Goal: Task Accomplishment & Management: Complete application form

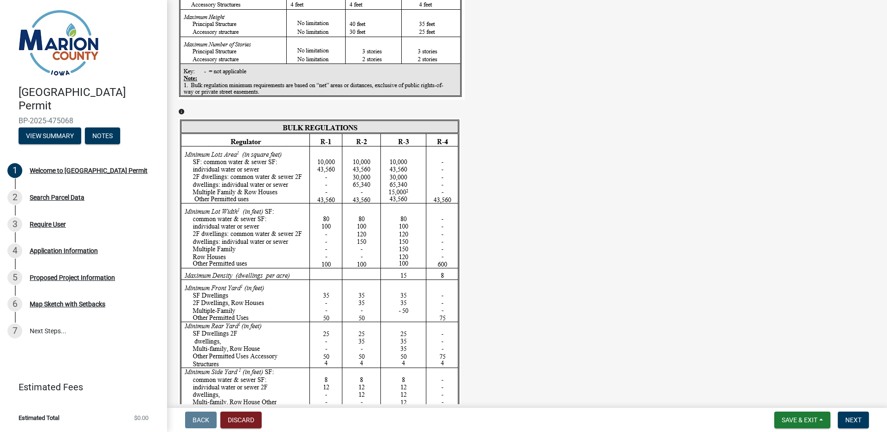
scroll to position [1439, 0]
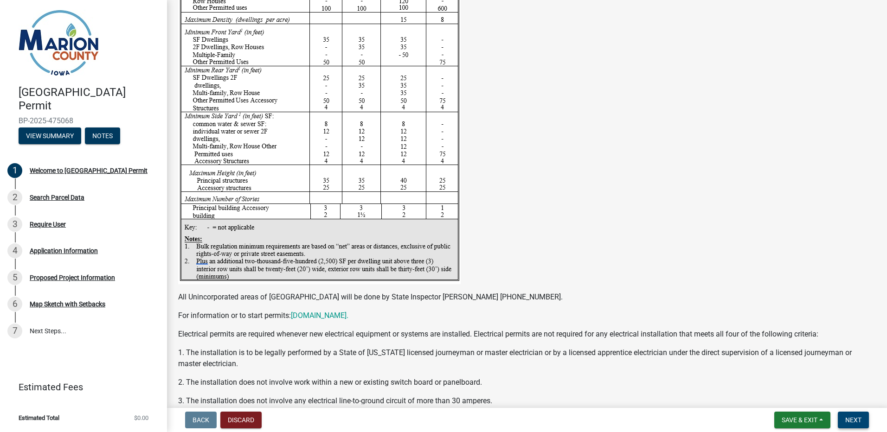
drag, startPoint x: 857, startPoint y: 417, endPoint x: 852, endPoint y: 412, distance: 6.9
click at [858, 417] on span "Next" at bounding box center [853, 420] width 16 height 7
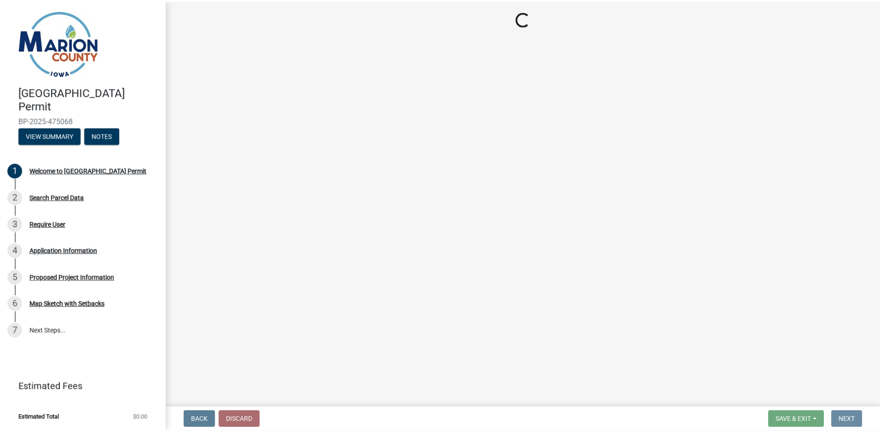
scroll to position [0, 0]
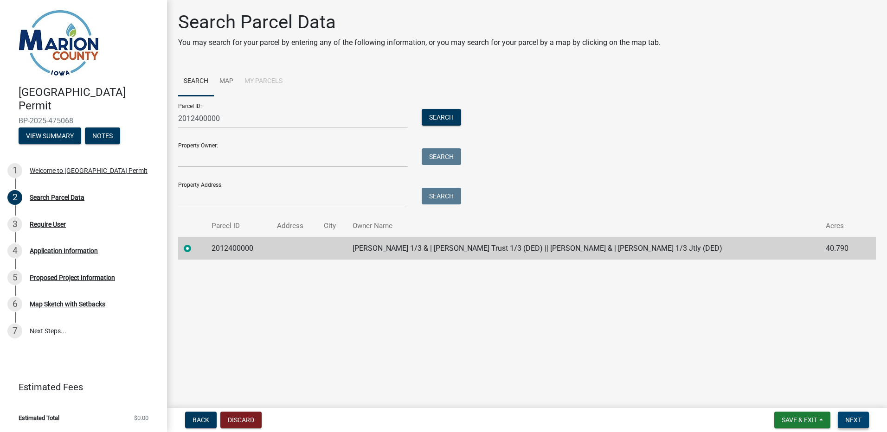
click at [852, 418] on span "Next" at bounding box center [853, 420] width 16 height 7
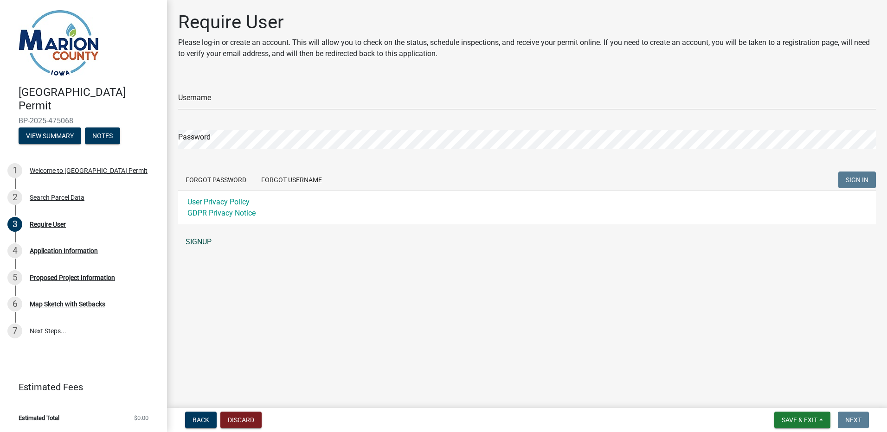
click at [200, 241] on link "SIGNUP" at bounding box center [527, 242] width 698 height 19
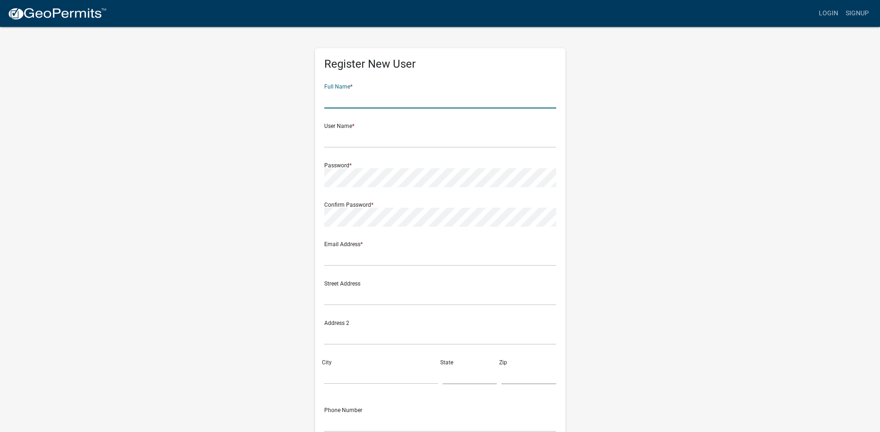
click at [349, 102] on input "text" at bounding box center [440, 99] width 232 height 19
type input "Brian Clark"
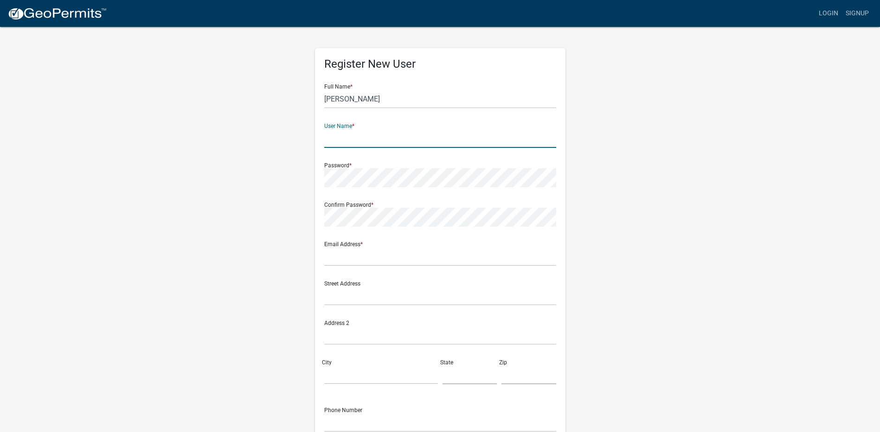
type input "b"
type input "tclark68"
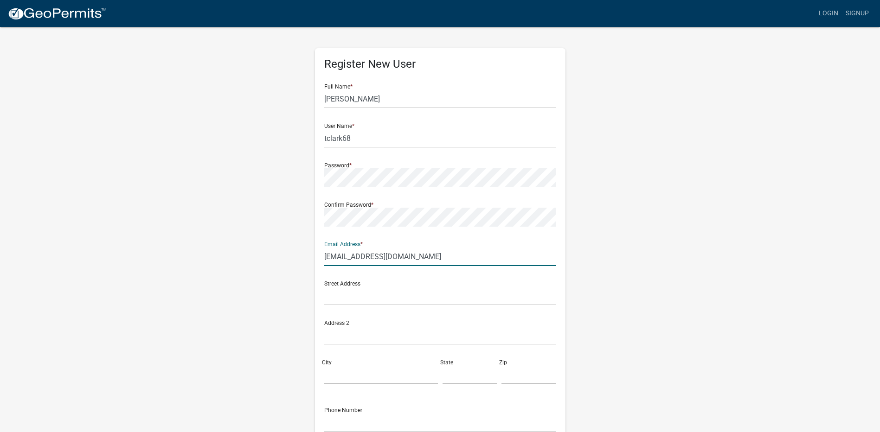
type input "[EMAIL_ADDRESS][DOMAIN_NAME]"
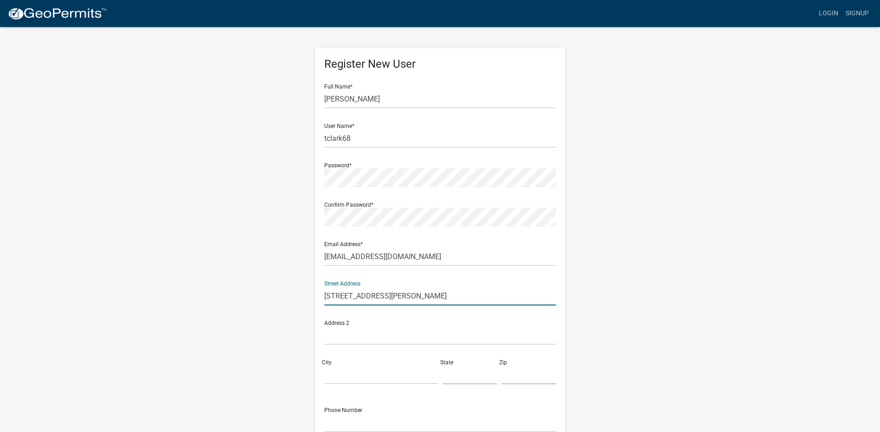
type input "615 Erbe Street"
type input "[GEOGRAPHIC_DATA]"
type input "IA"
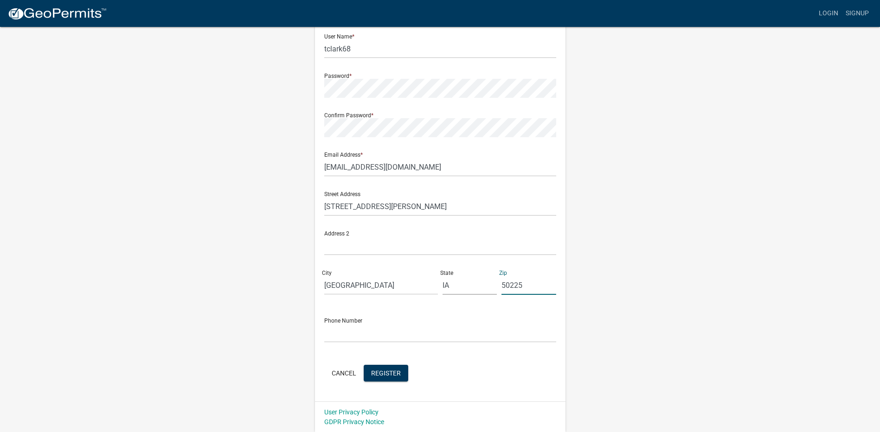
scroll to position [90, 0]
type input "50225"
click at [410, 331] on input "text" at bounding box center [440, 332] width 232 height 19
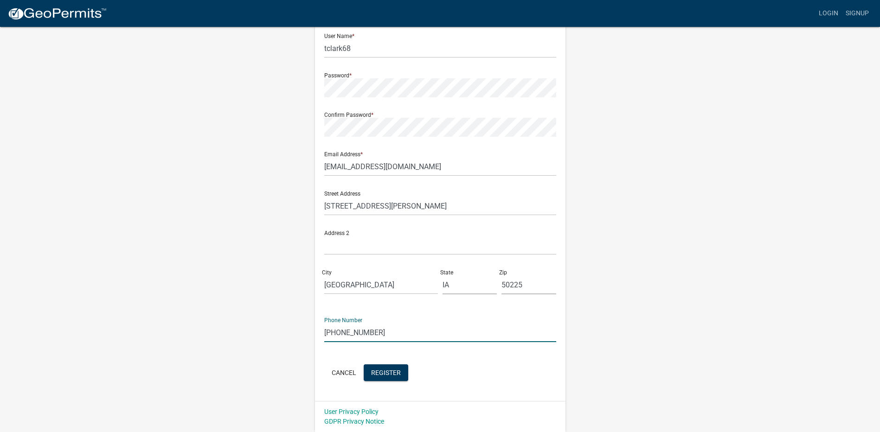
type input "[PHONE_NUMBER]"
drag, startPoint x: 397, startPoint y: 381, endPoint x: 419, endPoint y: 374, distance: 22.9
click at [399, 381] on div "Cancel Register" at bounding box center [440, 374] width 232 height 19
click at [389, 371] on span "Register" at bounding box center [386, 372] width 30 height 7
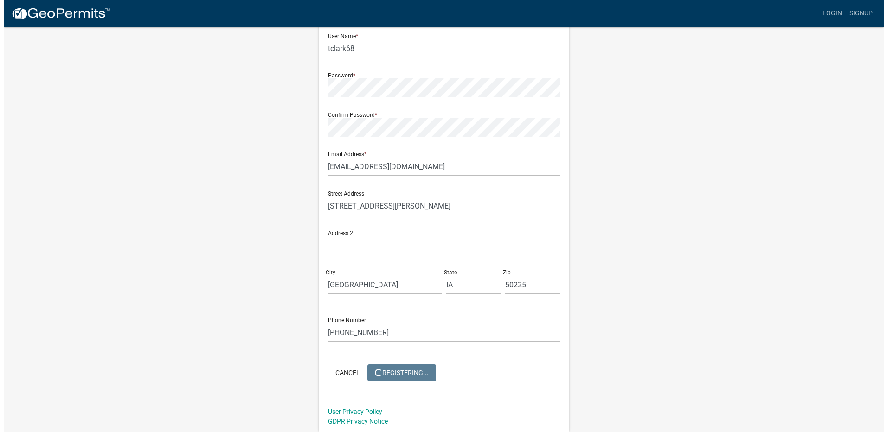
scroll to position [0, 0]
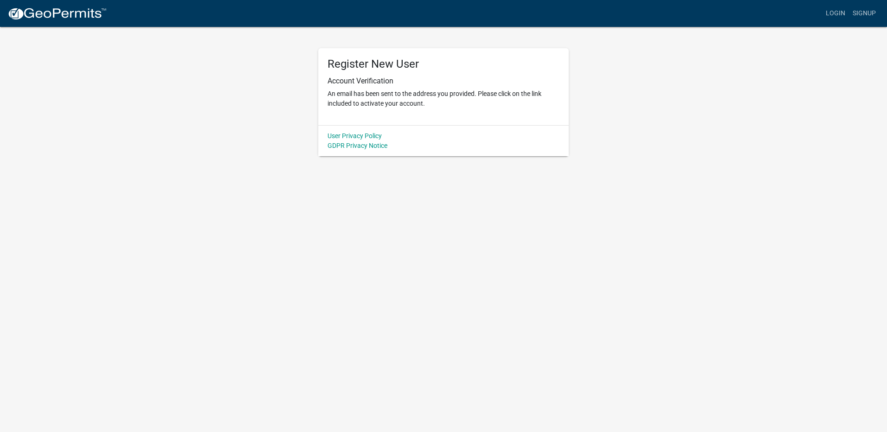
click at [431, 213] on body "Internet Explorer does NOT work with GeoPermits. Get a new browser for more sec…" at bounding box center [443, 216] width 887 height 432
click at [155, 123] on wm-register-view "more_horiz Login Signup Register New User Account Verification An email has bee…" at bounding box center [443, 78] width 887 height 156
click at [839, 10] on link "Login" at bounding box center [835, 14] width 27 height 18
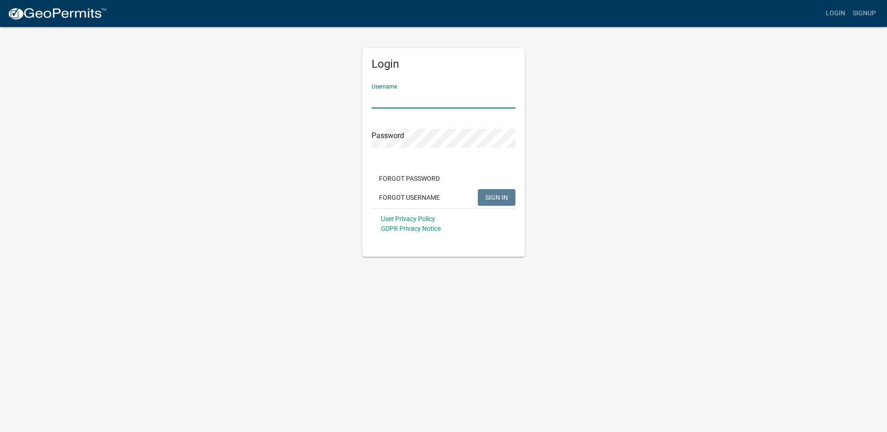
click at [415, 96] on input "Username" at bounding box center [444, 99] width 144 height 19
type input "tclark68"
click at [490, 196] on span "SIGN IN" at bounding box center [496, 197] width 23 height 7
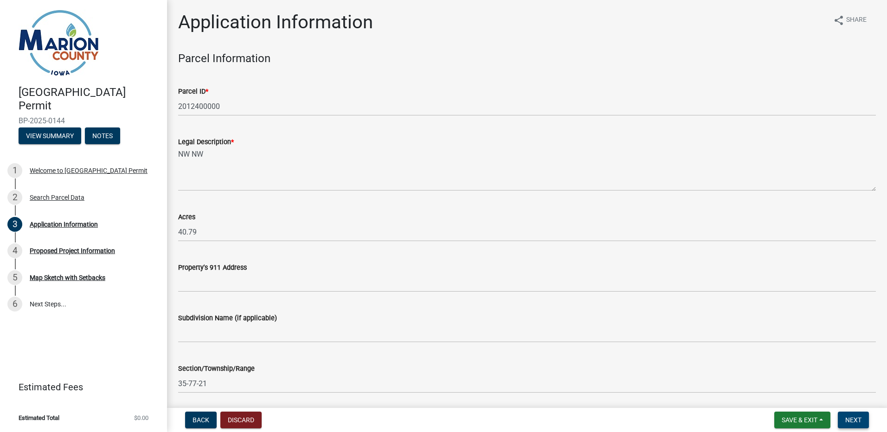
click at [858, 420] on span "Next" at bounding box center [853, 420] width 16 height 7
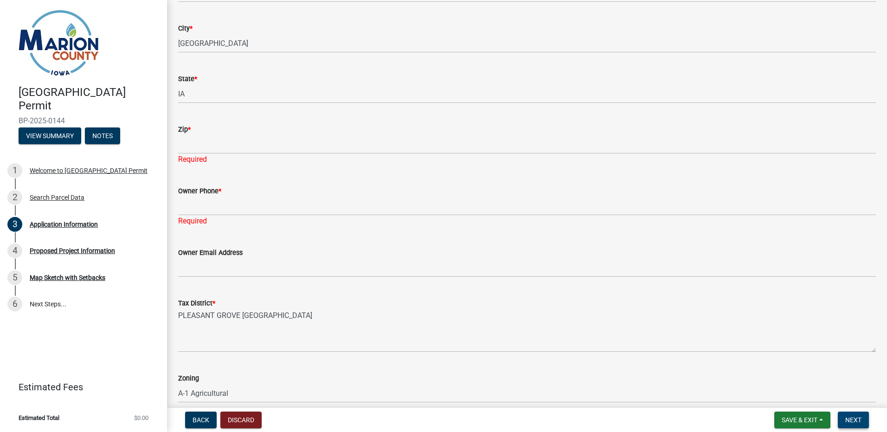
scroll to position [513, 0]
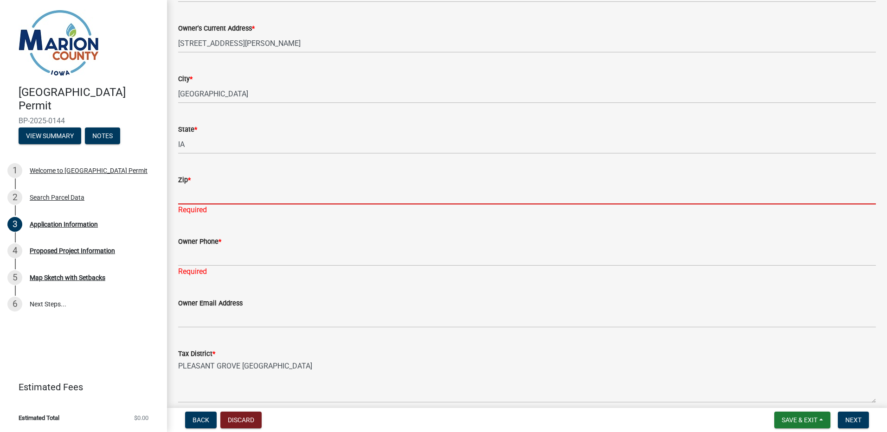
click at [227, 186] on input "Zip *" at bounding box center [527, 195] width 698 height 19
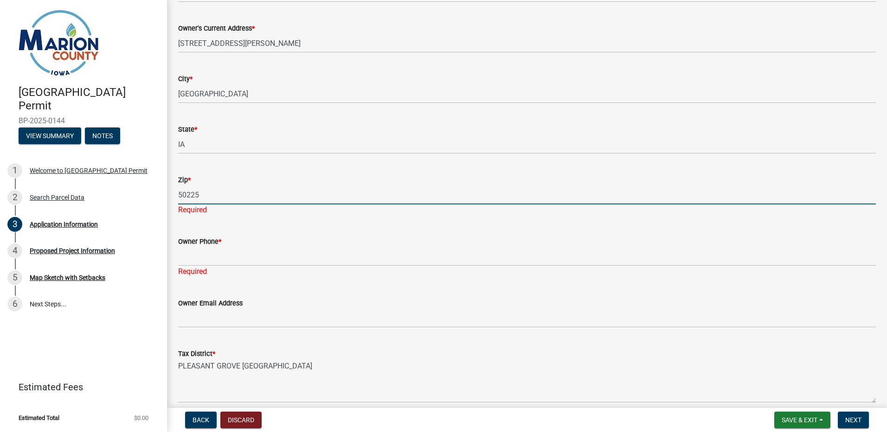
type input "50225"
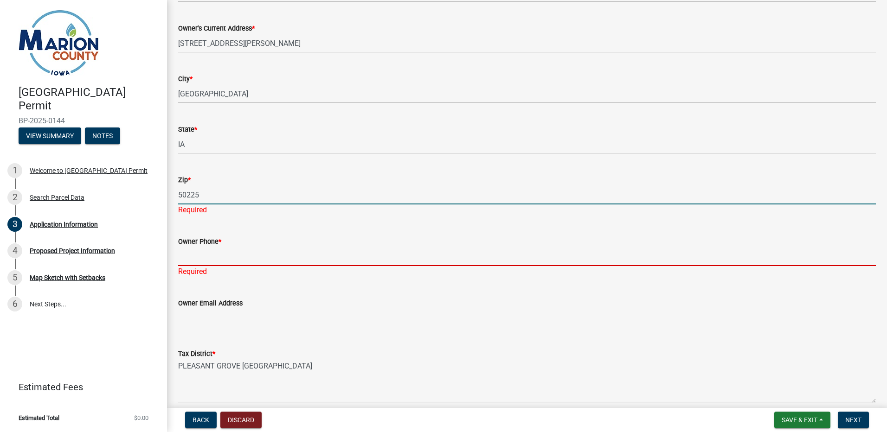
click at [205, 255] on div "Owner Phone * Required" at bounding box center [527, 250] width 698 height 54
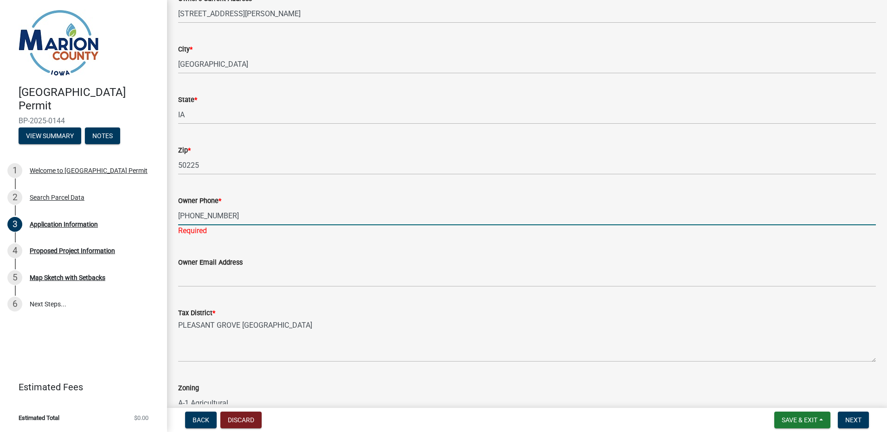
scroll to position [560, 0]
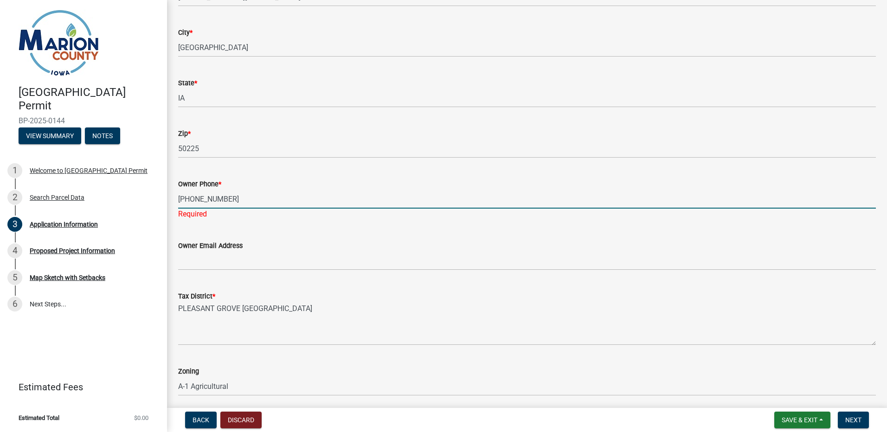
type input "[PHONE_NUMBER]"
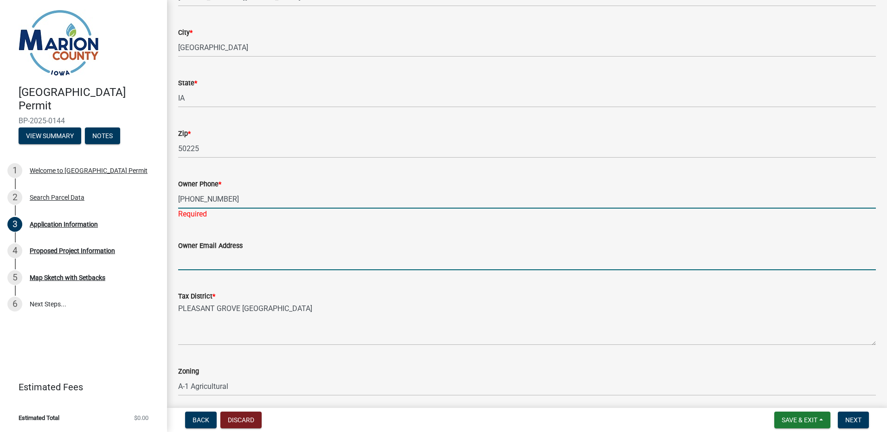
click at [218, 252] on input "Owner Email Address" at bounding box center [527, 261] width 698 height 19
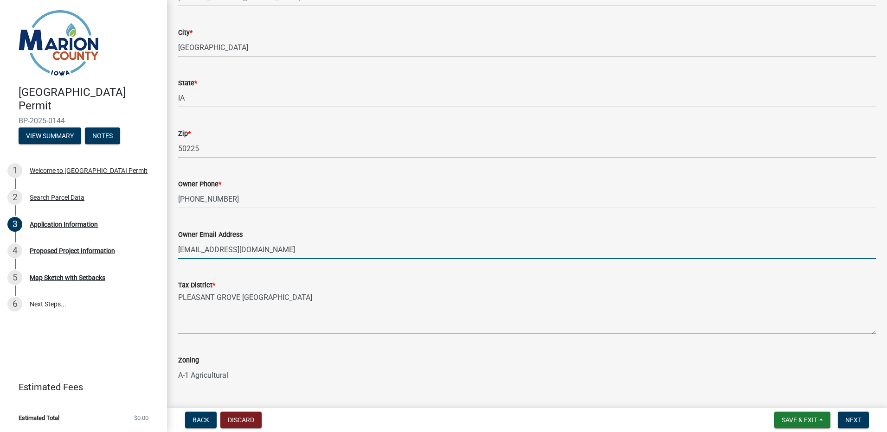
type input "[EMAIL_ADDRESS][DOMAIN_NAME]"
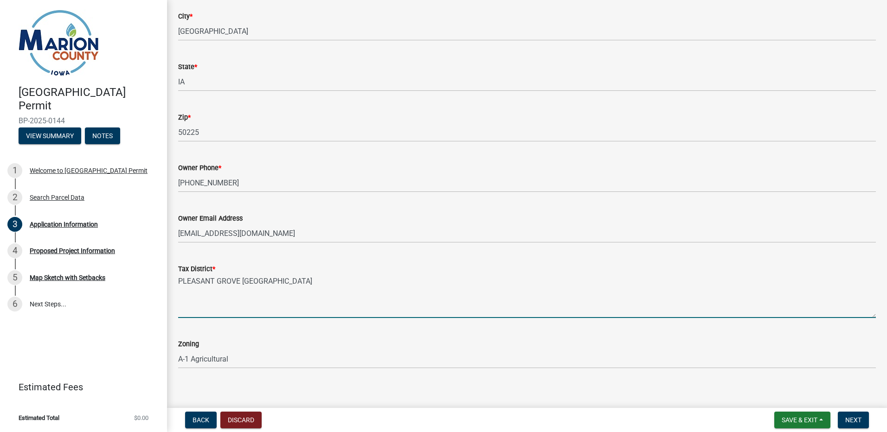
scroll to position [584, 0]
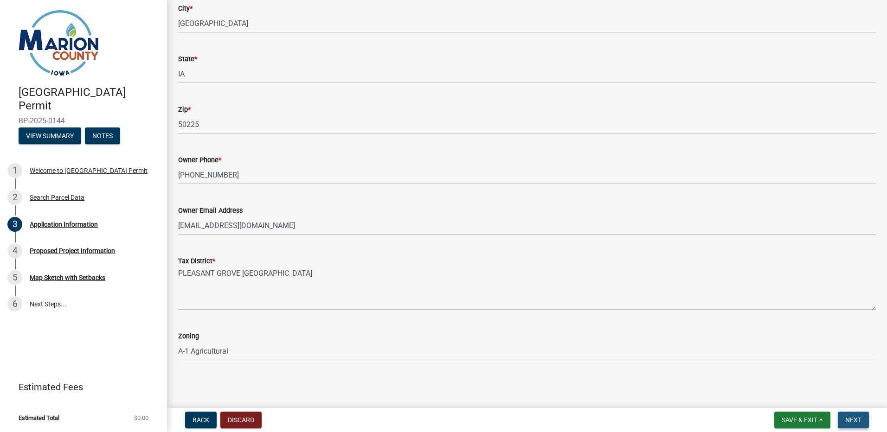
click at [847, 418] on span "Next" at bounding box center [853, 420] width 16 height 7
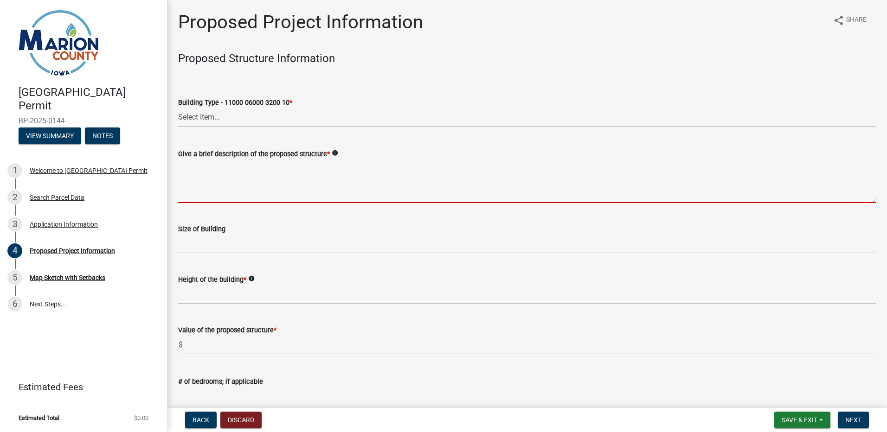
click at [284, 186] on textarea "Give a brief description of the proposed structure *" at bounding box center [527, 182] width 698 height 44
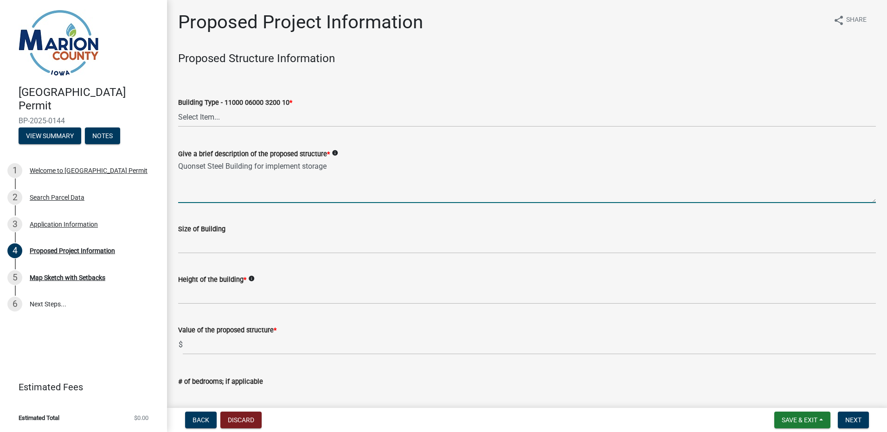
type textarea "Quonset Steel Building for implement storage"
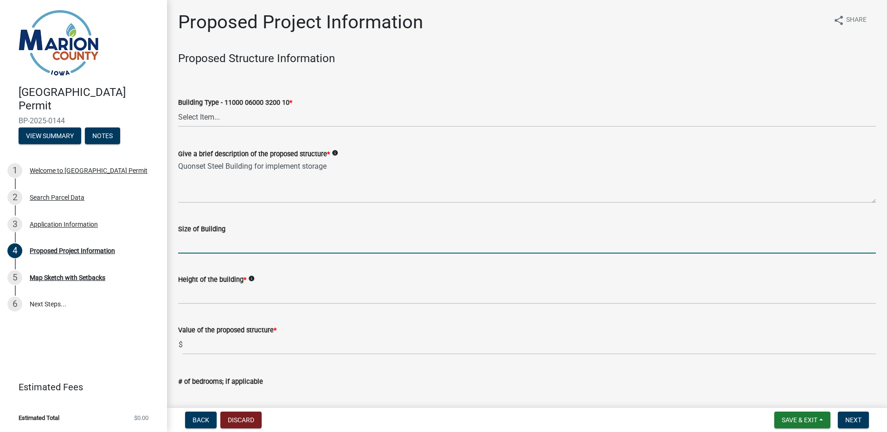
click at [201, 243] on input "Size of Building" at bounding box center [527, 244] width 698 height 19
type input "40x50"
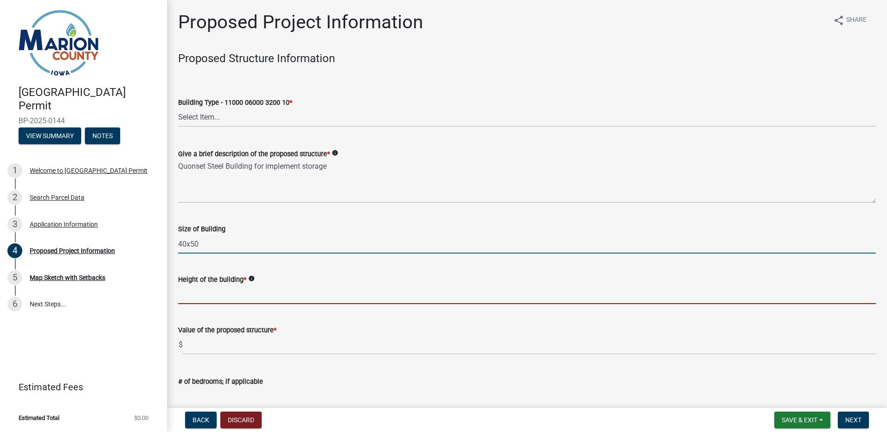
click at [217, 290] on input "Height of the building *" at bounding box center [527, 294] width 698 height 19
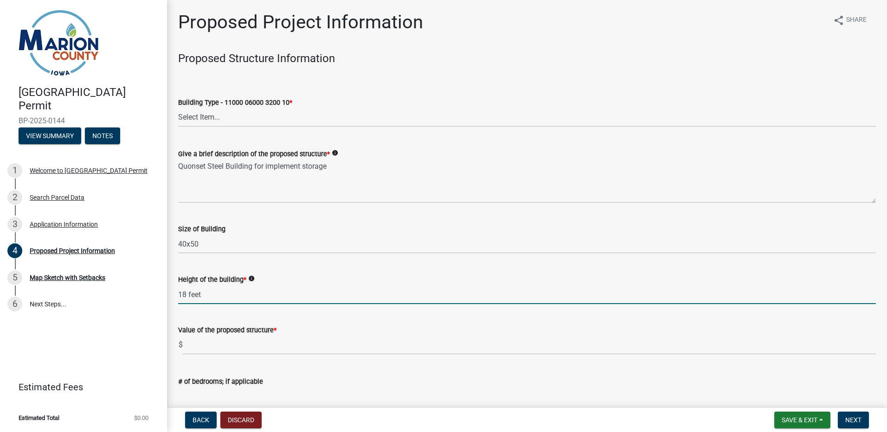
type input "18 feet"
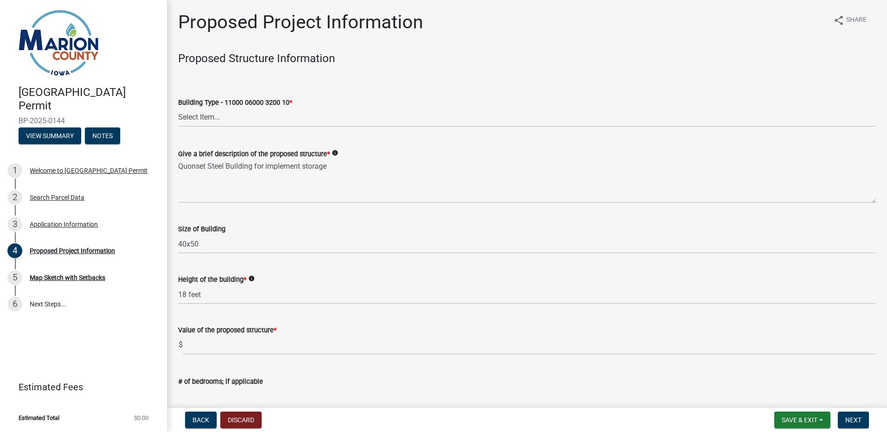
click at [253, 278] on icon "info" at bounding box center [251, 279] width 6 height 6
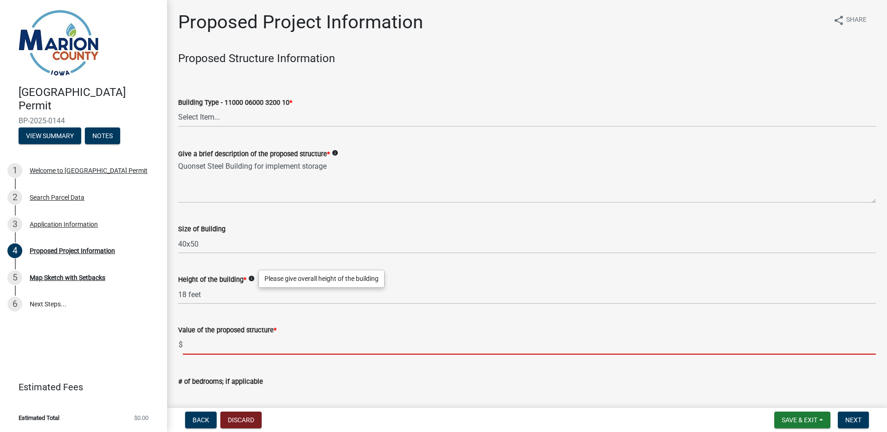
click at [223, 349] on input "text" at bounding box center [529, 345] width 693 height 19
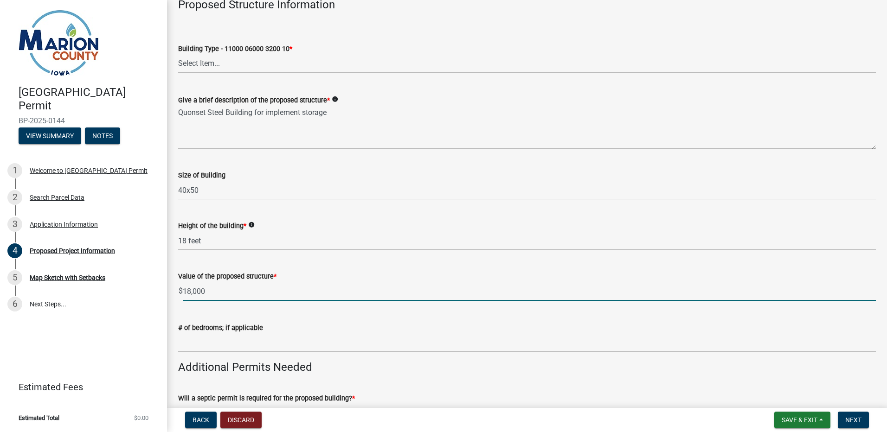
scroll to position [139, 0]
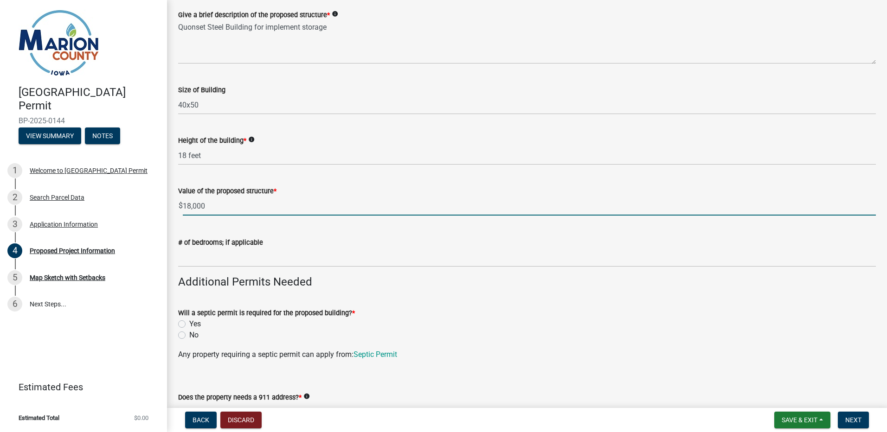
type input "18000"
click at [189, 338] on label "No" at bounding box center [193, 335] width 9 height 11
click at [189, 336] on input "No" at bounding box center [192, 333] width 6 height 6
radio input "true"
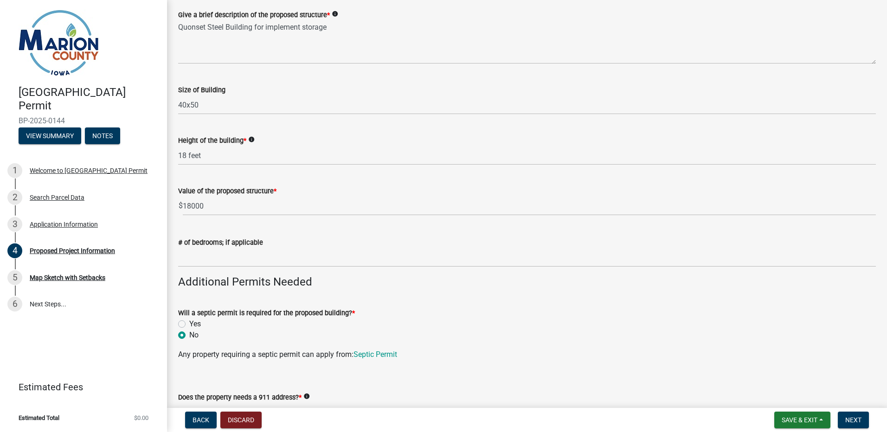
scroll to position [232, 0]
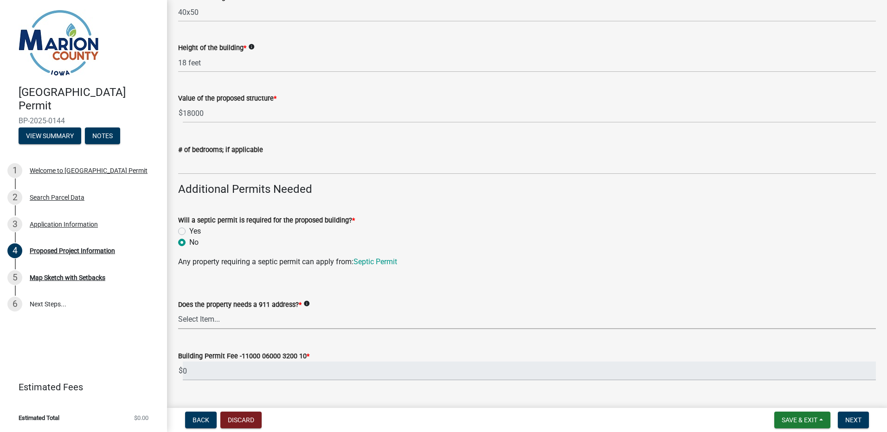
click at [219, 322] on select "Select Item... Yes No" at bounding box center [527, 319] width 698 height 19
click at [178, 310] on select "Select Item... Yes No" at bounding box center [527, 319] width 698 height 19
select select "f37e860c-a887-41e0-a466-b738e3b0a2db"
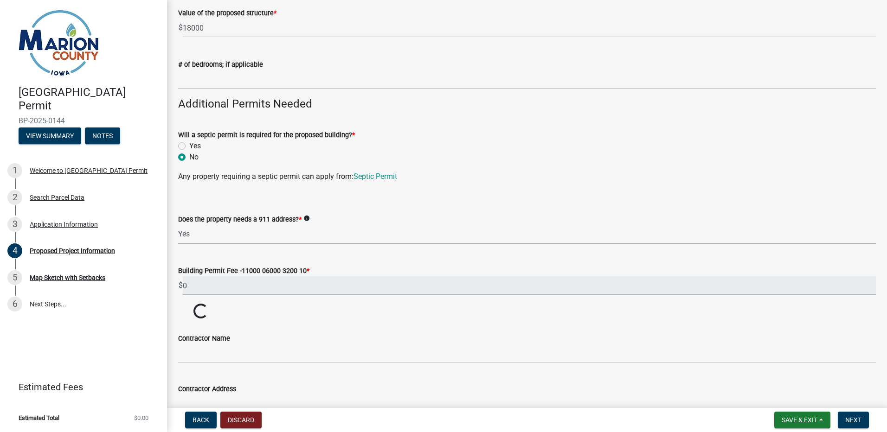
scroll to position [325, 0]
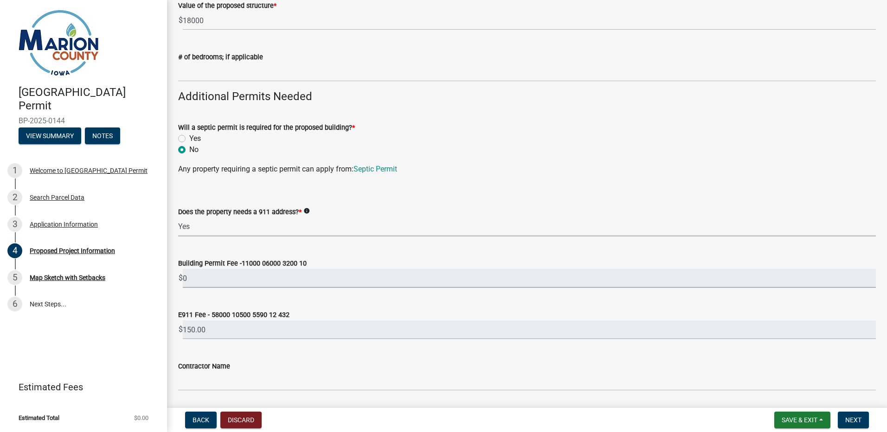
click at [241, 282] on input "0" at bounding box center [529, 278] width 693 height 19
click at [181, 279] on span "$" at bounding box center [180, 278] width 5 height 19
click at [258, 255] on div "Building Permit Fee -11000 06000 3200 10 $ 0" at bounding box center [527, 266] width 698 height 43
click at [266, 265] on label "Building Permit Fee -11000 06000 3200 10" at bounding box center [242, 264] width 129 height 6
click at [266, 269] on input "0" at bounding box center [529, 278] width 693 height 19
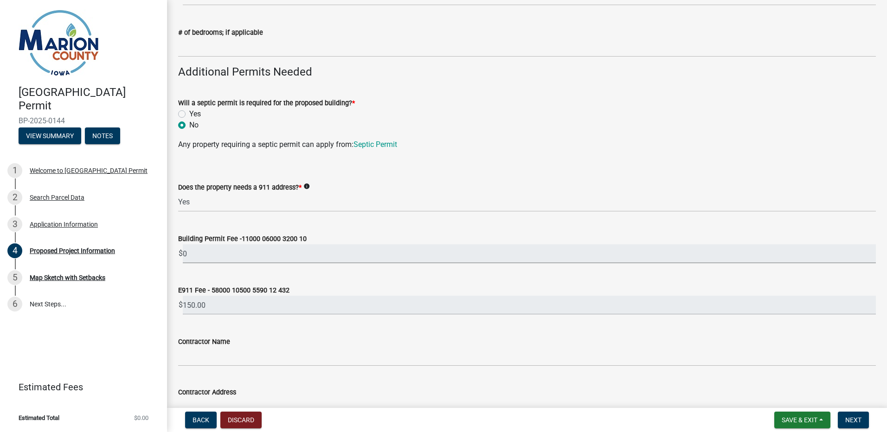
scroll to position [371, 0]
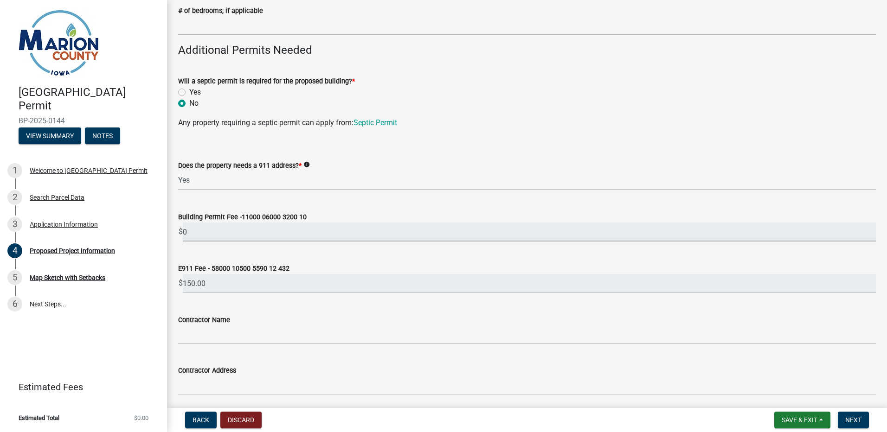
click at [306, 231] on input "0" at bounding box center [529, 232] width 693 height 19
click at [274, 235] on input "0" at bounding box center [529, 232] width 693 height 19
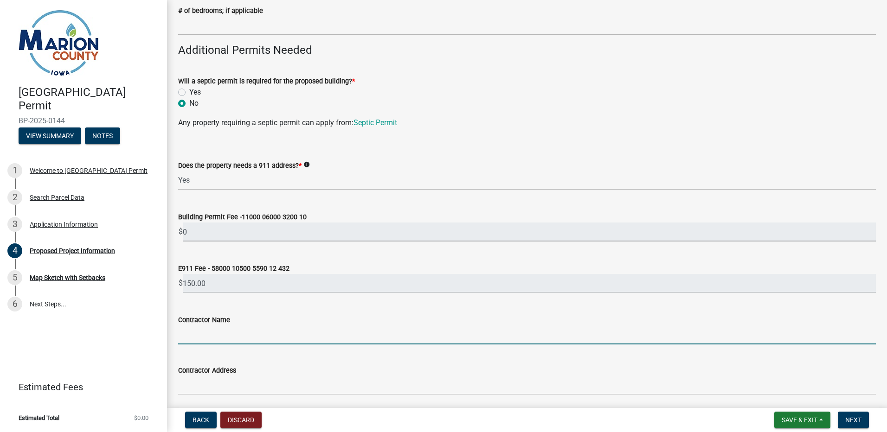
click at [259, 326] on input "Contractor Name" at bounding box center [527, 335] width 698 height 19
type input "n/a"
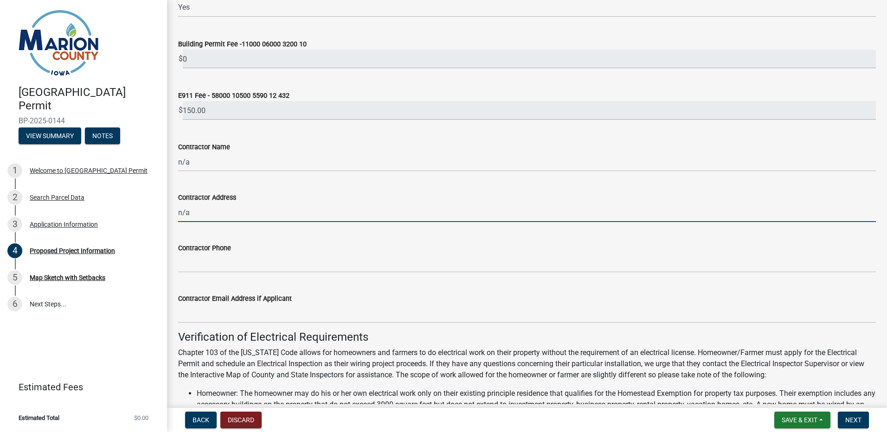
scroll to position [603, 0]
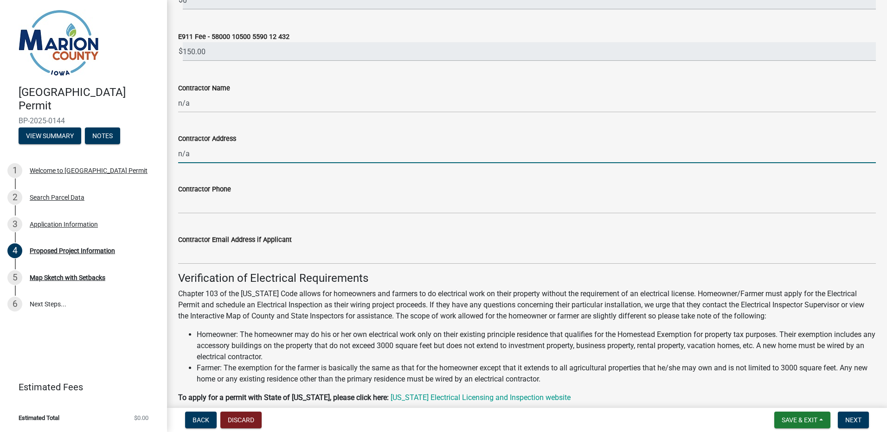
type input "n/a"
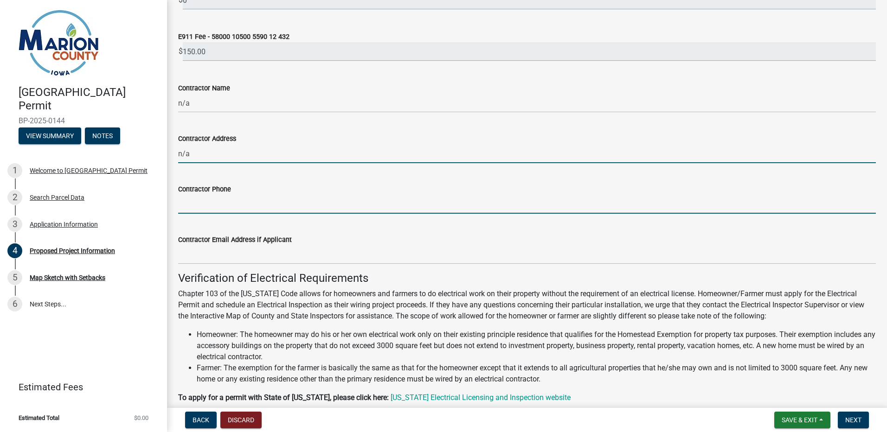
click at [209, 204] on input "Contractor Phone" at bounding box center [527, 204] width 698 height 19
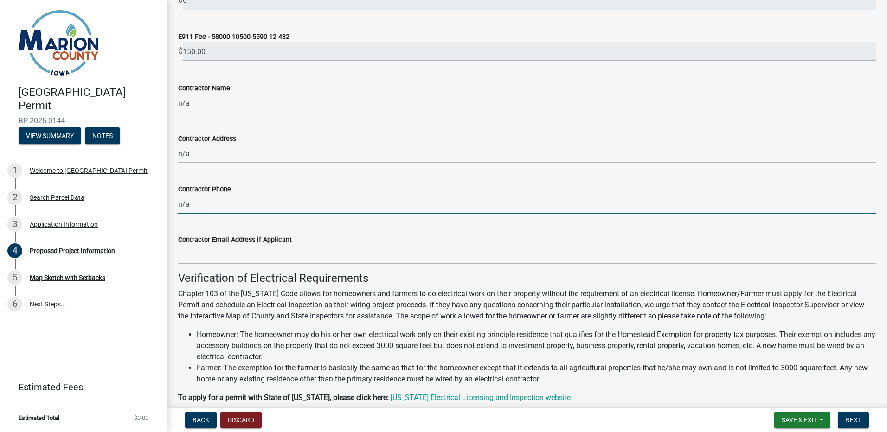
type input "n/a"
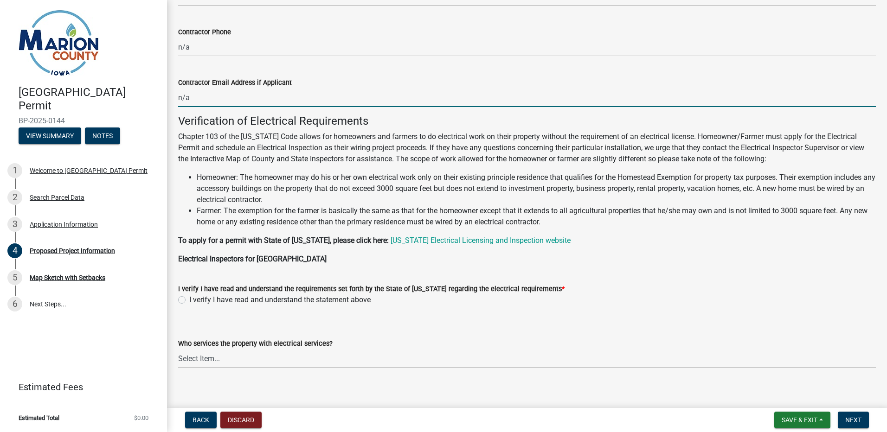
scroll to position [769, 0]
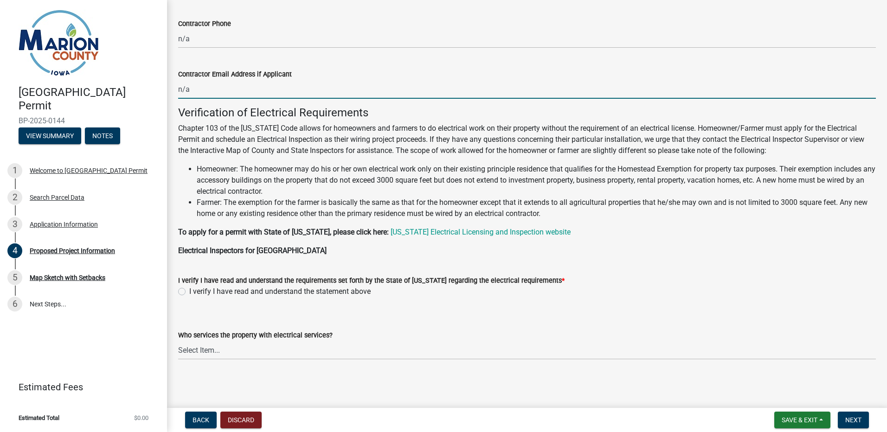
type input "n/a"
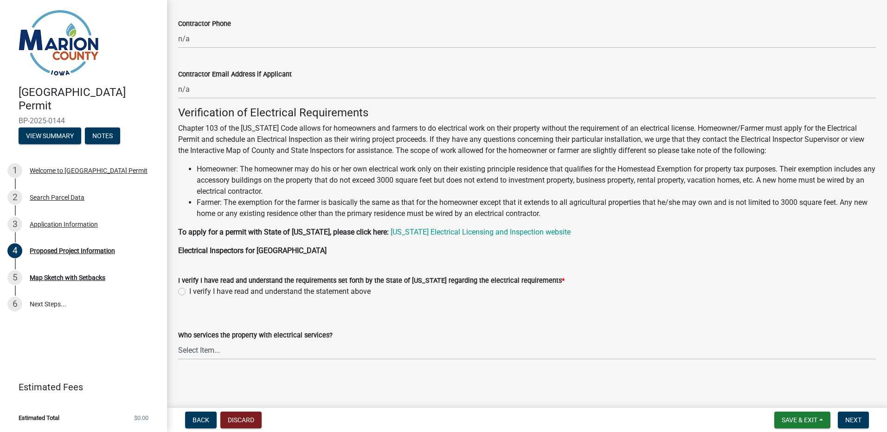
click at [189, 292] on label "I verify I have read and understand the statement above" at bounding box center [279, 291] width 181 height 11
click at [189, 292] on input "I verify I have read and understand the statement above" at bounding box center [192, 289] width 6 height 6
radio input "true"
click at [213, 350] on select "Select Item... Pella REC MidAmerican Energy Other" at bounding box center [527, 350] width 698 height 19
click at [212, 348] on select "Select Item... Pella REC MidAmerican Energy Other" at bounding box center [527, 350] width 698 height 19
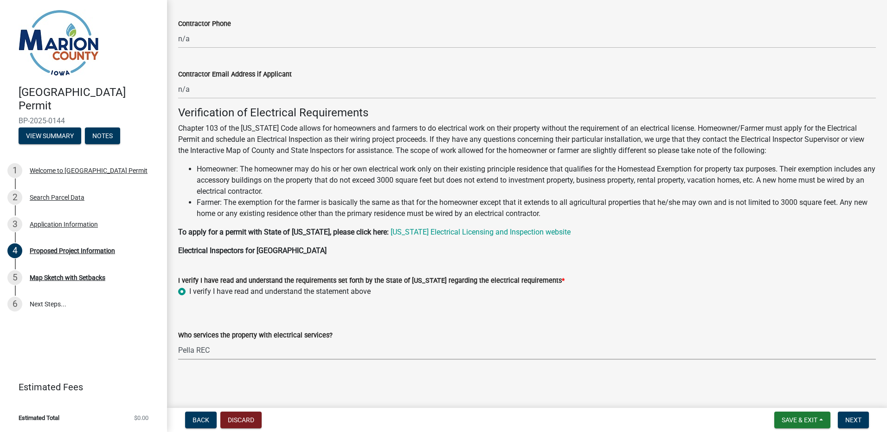
click at [178, 341] on select "Select Item... Pella REC MidAmerican Energy Other" at bounding box center [527, 350] width 698 height 19
select select "065d24aa-3ada-417f-a972-92ea53cc0ddb"
click at [855, 422] on span "Next" at bounding box center [853, 420] width 16 height 7
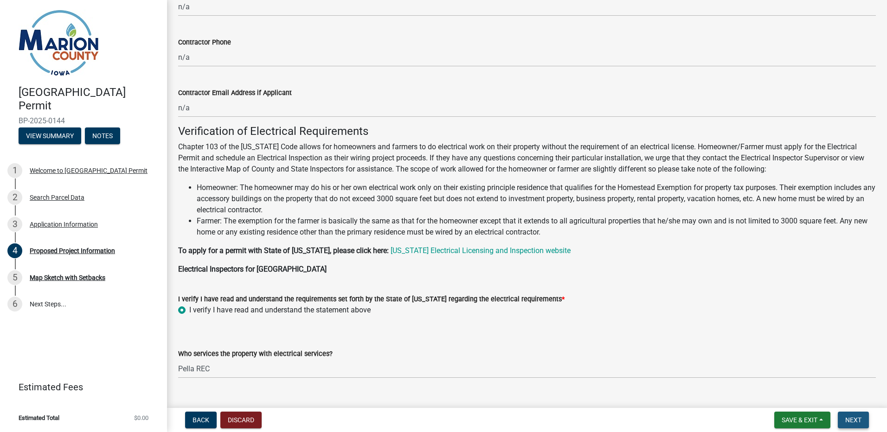
scroll to position [787, 0]
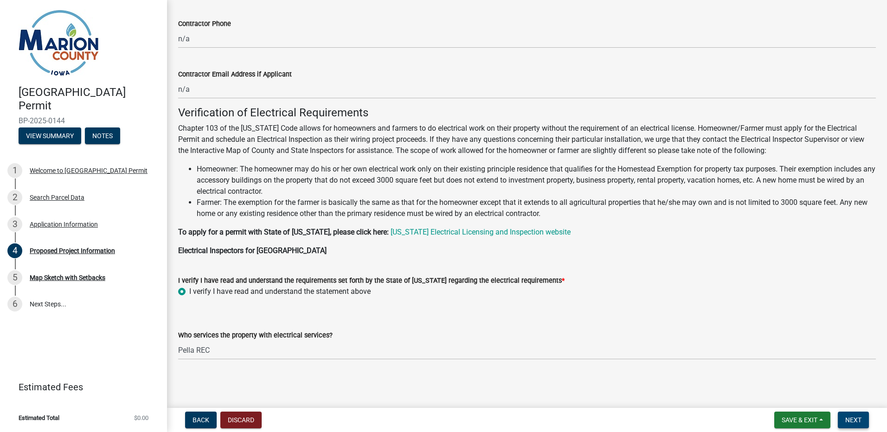
click at [862, 419] on span "Next" at bounding box center [853, 420] width 16 height 7
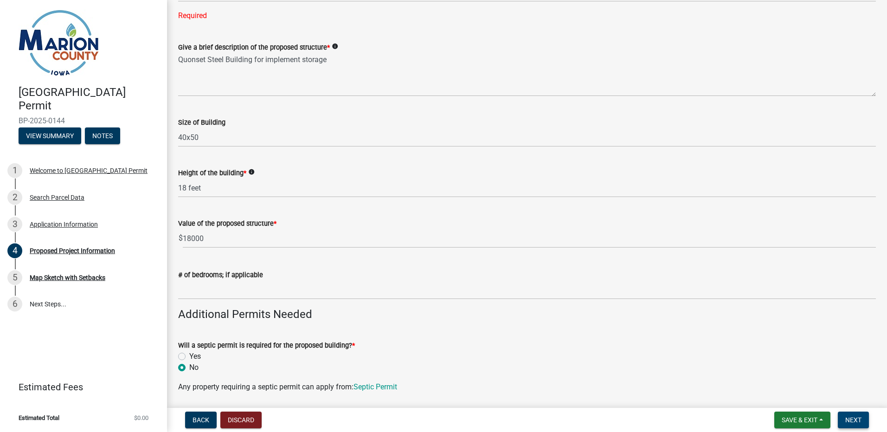
scroll to position [0, 0]
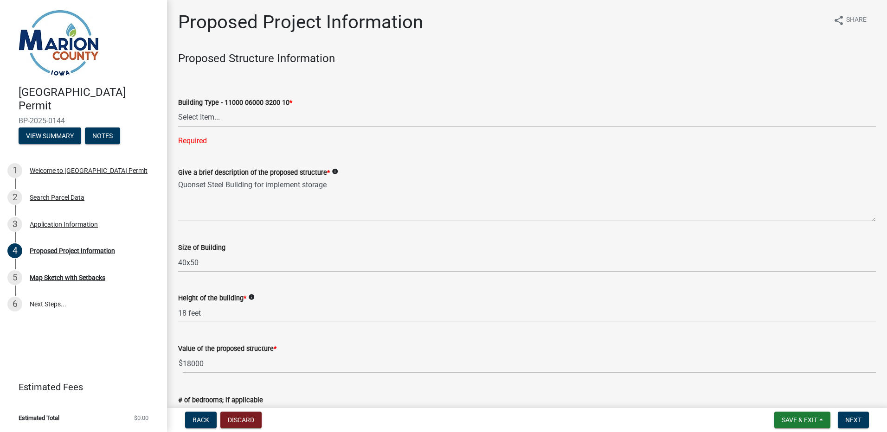
click at [219, 155] on div "Give a brief description of the proposed structure * info Quonset Steel Buildin…" at bounding box center [527, 188] width 698 height 68
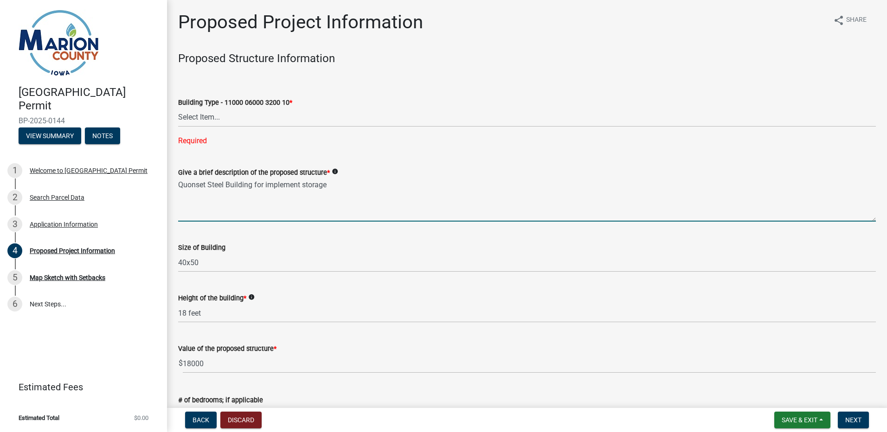
click at [319, 204] on textarea "Quonset Steel Building for implement storage" at bounding box center [527, 200] width 698 height 44
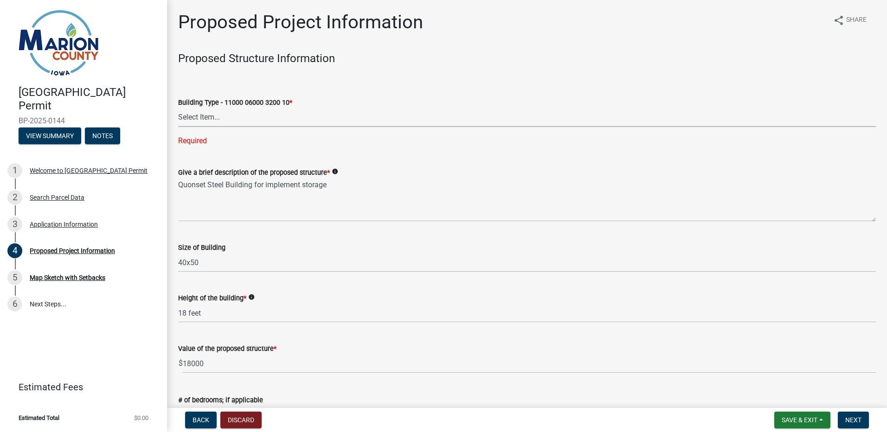
click at [206, 114] on select "Select Item... Dwellings - One Family Residential - 11000 06000 3200 10 Dwellin…" at bounding box center [527, 117] width 698 height 19
click at [178, 108] on select "Select Item... Dwellings - One Family Residential - 11000 06000 3200 10 Dwellin…" at bounding box center [527, 117] width 698 height 19
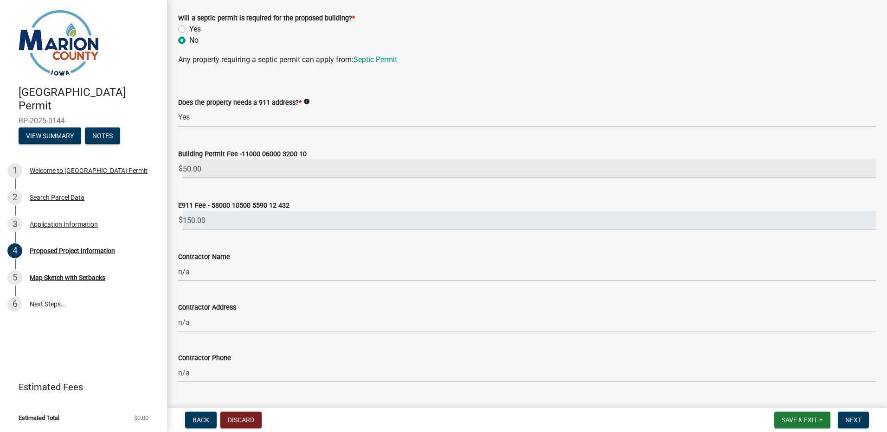
scroll to position [418, 0]
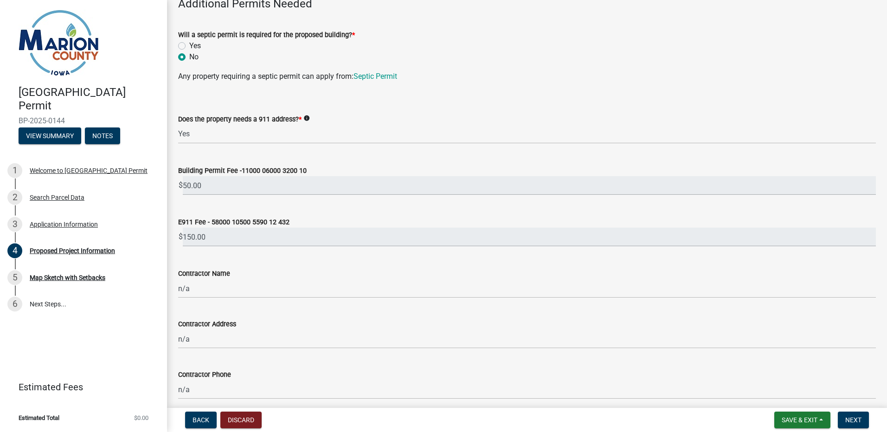
click at [239, 174] on label "Building Permit Fee -11000 06000 3200 10" at bounding box center [242, 171] width 129 height 6
click at [239, 176] on input "50.00" at bounding box center [529, 185] width 693 height 19
click at [212, 189] on input "50.00" at bounding box center [529, 185] width 693 height 19
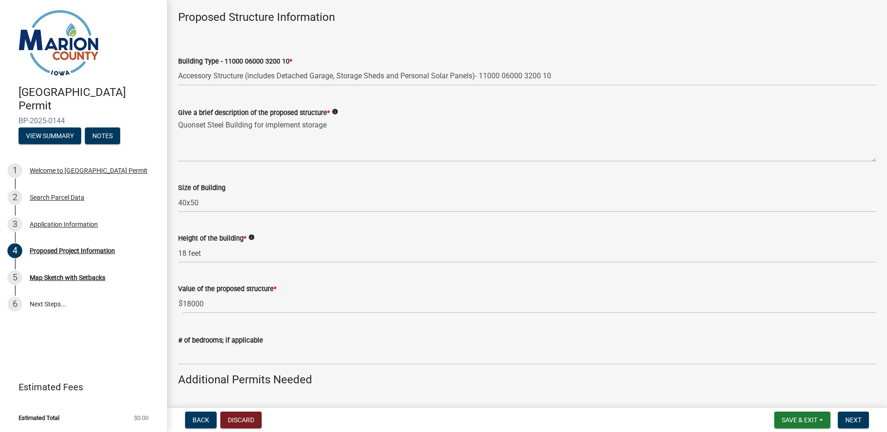
scroll to position [0, 0]
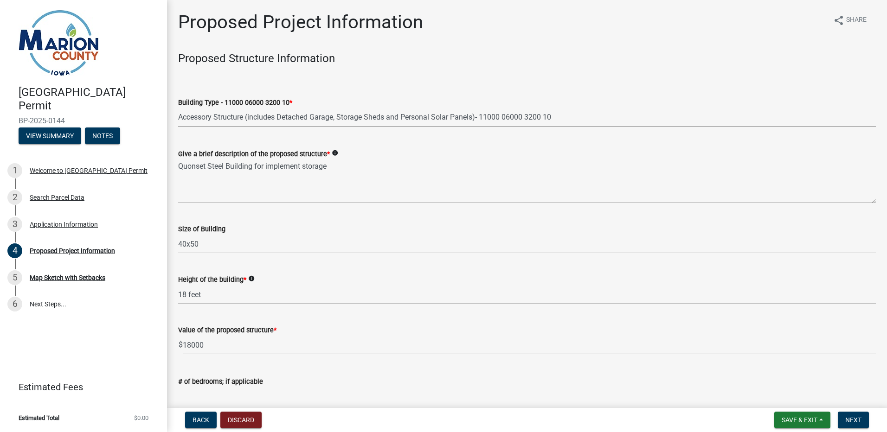
click at [227, 116] on select "Select Item... Dwellings - One Family Residential - 11000 06000 3200 10 Dwellin…" at bounding box center [527, 117] width 698 height 19
click at [178, 108] on select "Select Item... Dwellings - One Family Residential - 11000 06000 3200 10 Dwellin…" at bounding box center [527, 117] width 698 height 19
select select "fd713e42-9fa4-4e92-8662-fa539ec4b1a2"
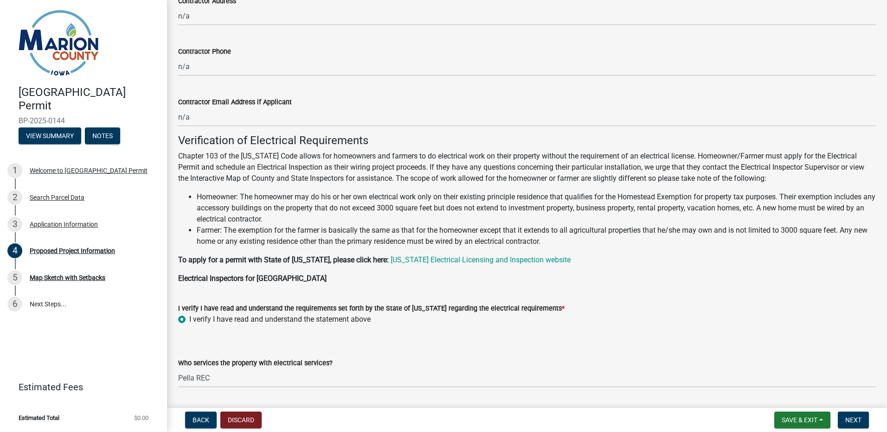
scroll to position [769, 0]
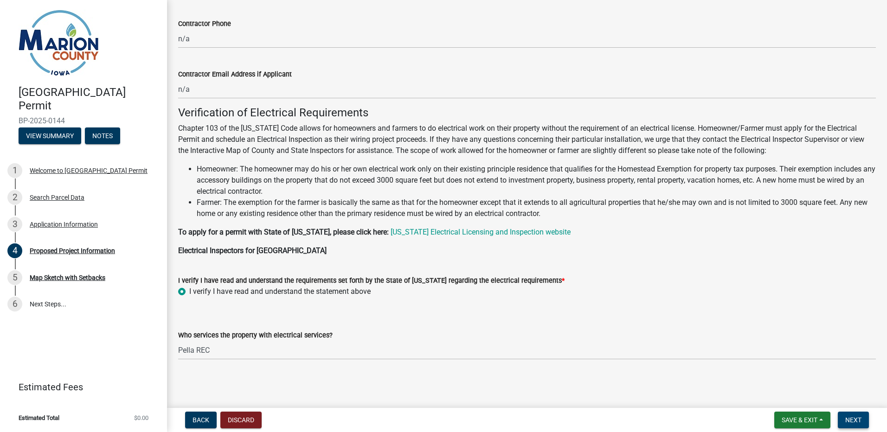
drag, startPoint x: 856, startPoint y: 424, endPoint x: 652, endPoint y: 312, distance: 233.4
click at [855, 424] on span "Next" at bounding box center [853, 420] width 16 height 7
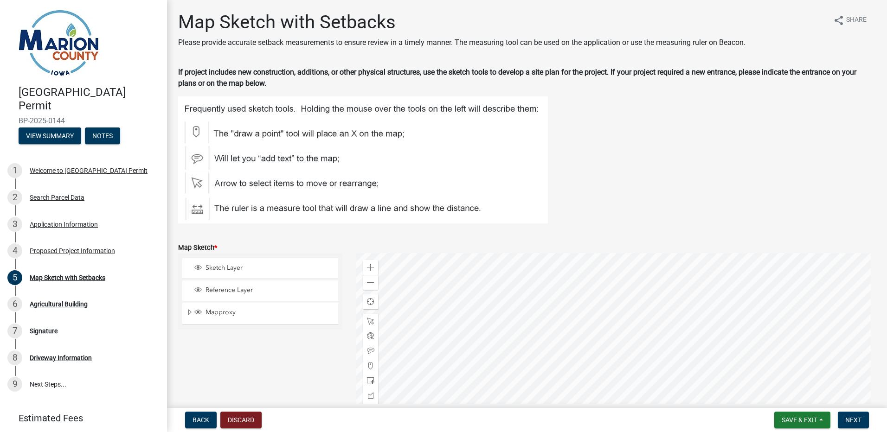
scroll to position [278, 0]
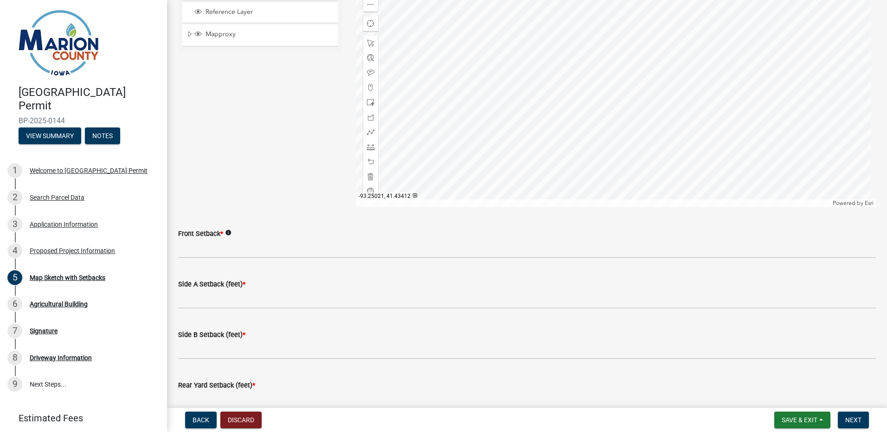
click at [614, 96] on div at bounding box center [616, 91] width 520 height 232
click at [558, 123] on div at bounding box center [616, 91] width 520 height 232
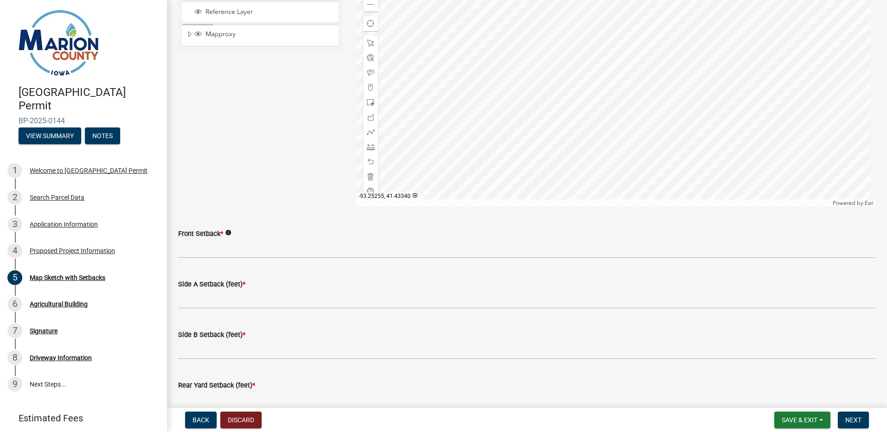
click at [548, 113] on div at bounding box center [616, 91] width 520 height 232
click at [529, 102] on div at bounding box center [616, 91] width 520 height 232
click at [369, 89] on span at bounding box center [370, 87] width 7 height 7
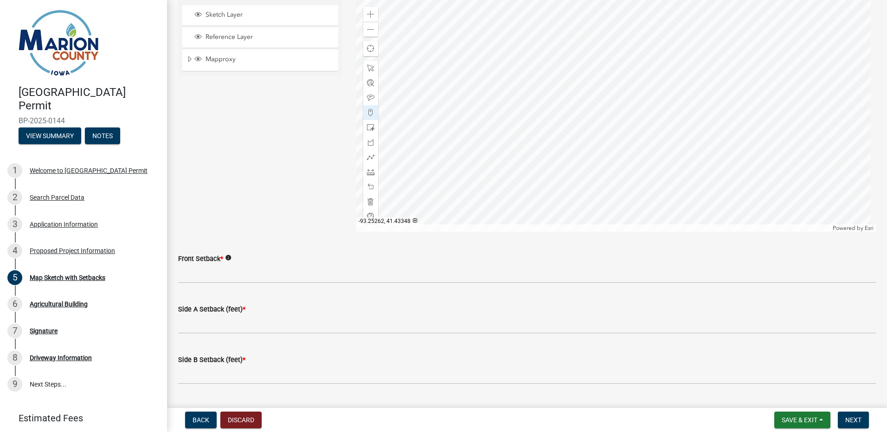
click at [535, 156] on div at bounding box center [616, 116] width 520 height 232
click at [536, 104] on div at bounding box center [616, 116] width 520 height 232
click at [370, 112] on span at bounding box center [370, 112] width 7 height 7
click at [537, 109] on div at bounding box center [616, 116] width 520 height 232
click at [549, 110] on div at bounding box center [616, 116] width 520 height 232
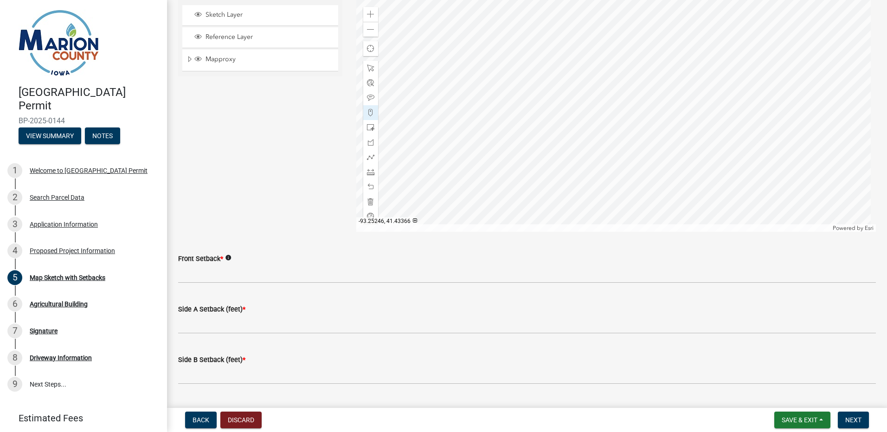
click at [573, 109] on div at bounding box center [616, 116] width 520 height 232
click at [543, 160] on div at bounding box center [616, 116] width 520 height 232
click at [574, 160] on div at bounding box center [616, 116] width 520 height 232
click at [578, 164] on div at bounding box center [616, 116] width 520 height 232
click at [575, 160] on div at bounding box center [616, 116] width 520 height 232
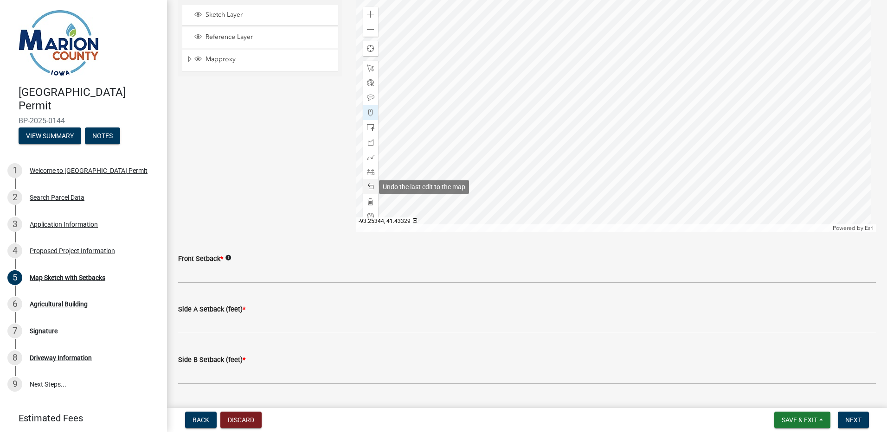
click at [367, 186] on span at bounding box center [370, 186] width 7 height 7
click at [575, 161] on div at bounding box center [616, 116] width 520 height 232
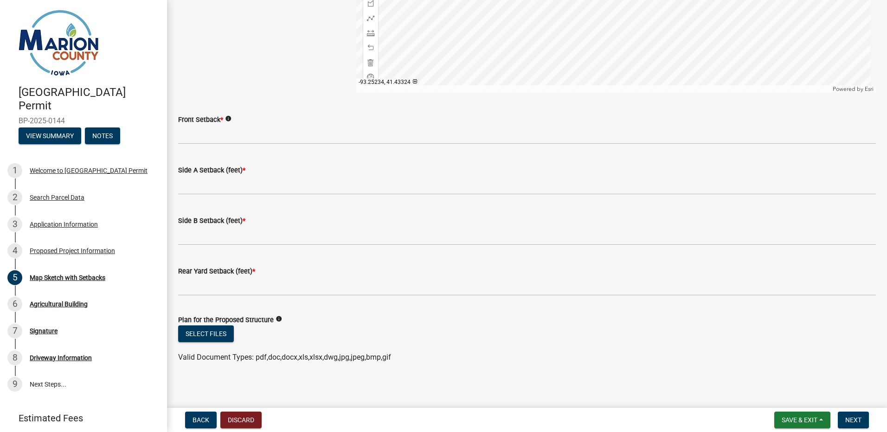
scroll to position [396, 0]
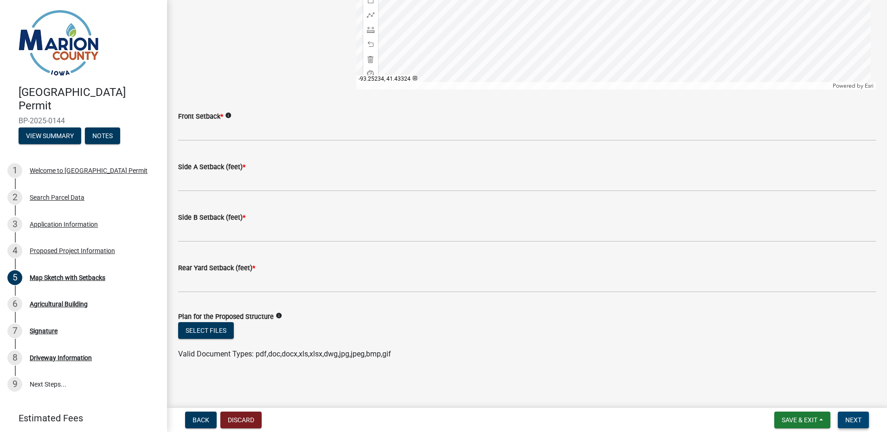
click at [858, 422] on span "Next" at bounding box center [853, 420] width 16 height 7
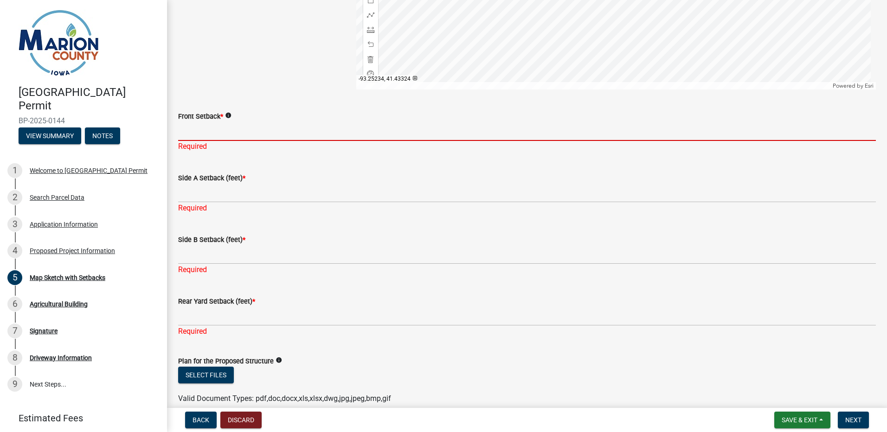
click at [196, 137] on input "Front Setback *" at bounding box center [527, 131] width 698 height 19
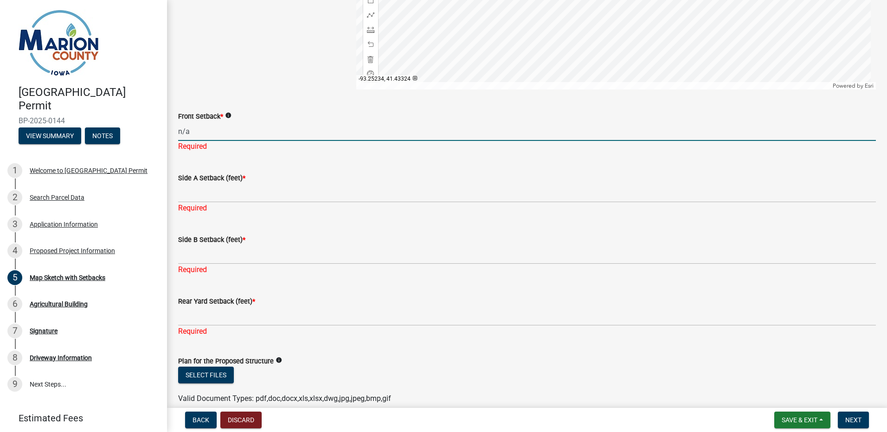
type input "n/a"
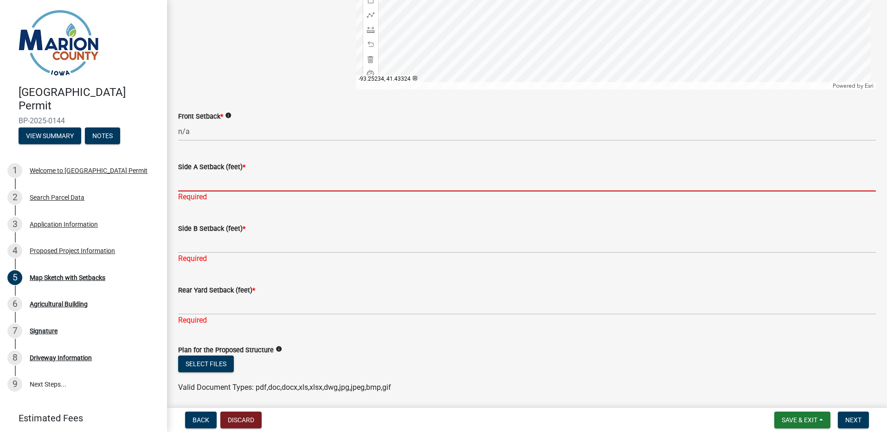
click at [195, 196] on div "Side A Setback (feet) * Required" at bounding box center [527, 175] width 698 height 54
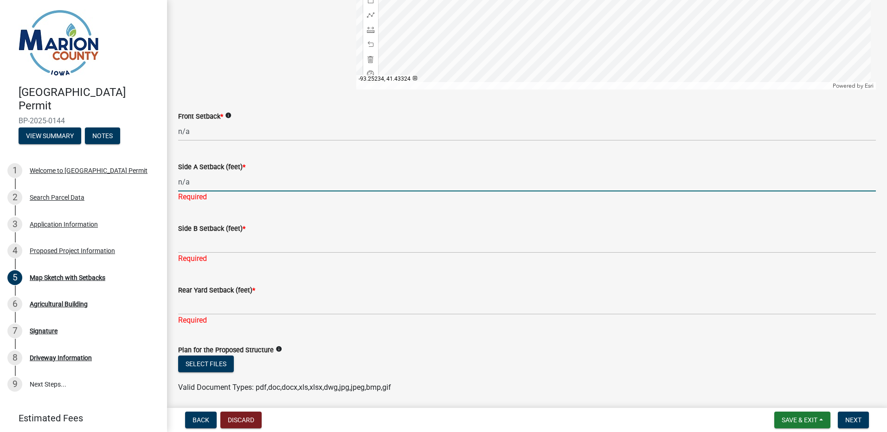
type input "n/a"
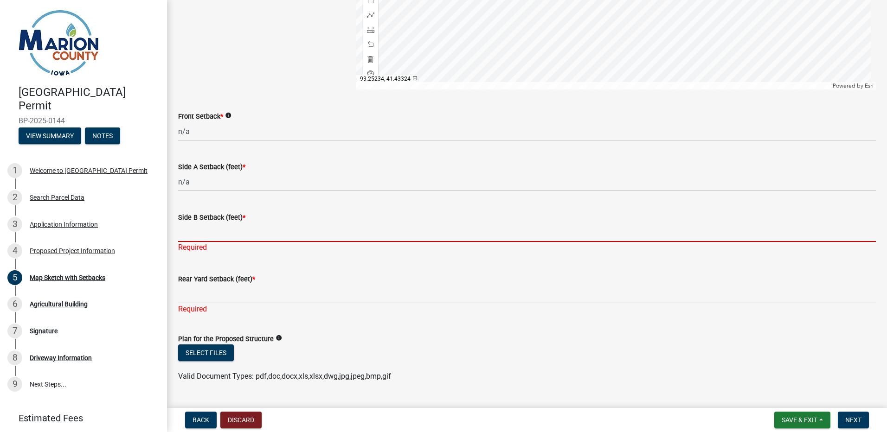
click at [214, 250] on div "Side B Setback (feet) * Required" at bounding box center [527, 226] width 698 height 54
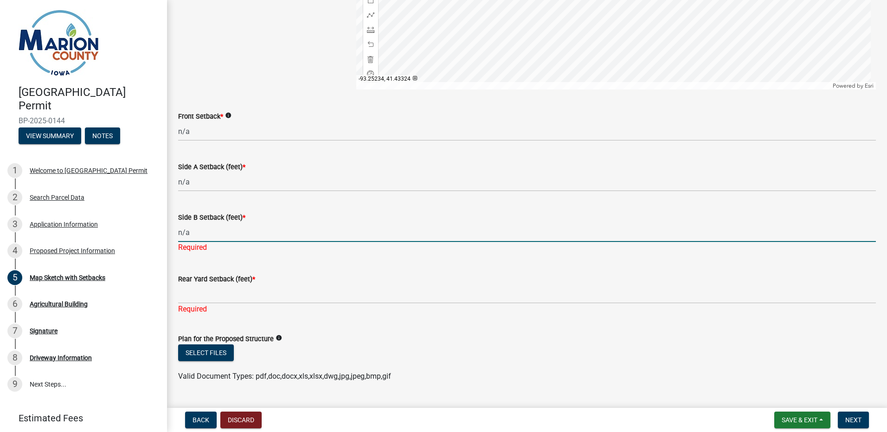
type input "n/a"
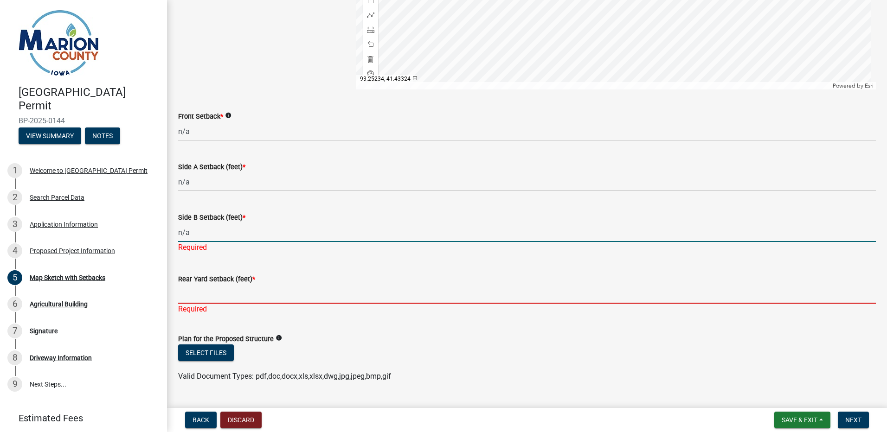
click at [204, 299] on div "Rear Yard Setback (feet) * Required" at bounding box center [527, 288] width 698 height 54
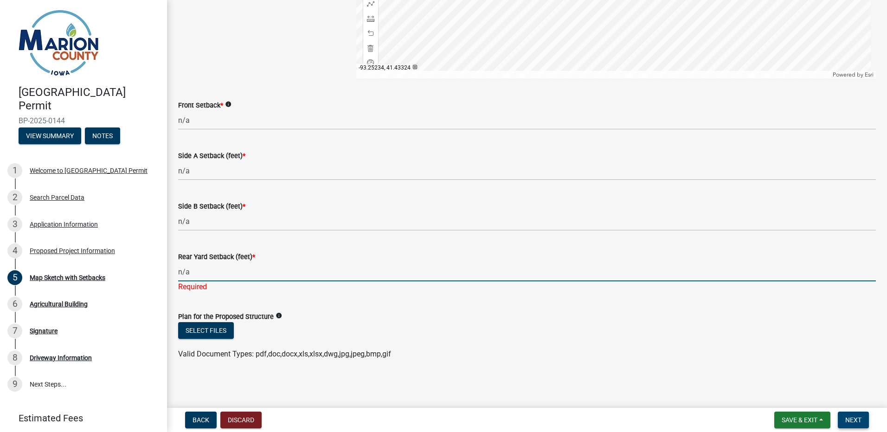
type input "n/a"
click at [865, 417] on button "Next" at bounding box center [853, 420] width 31 height 17
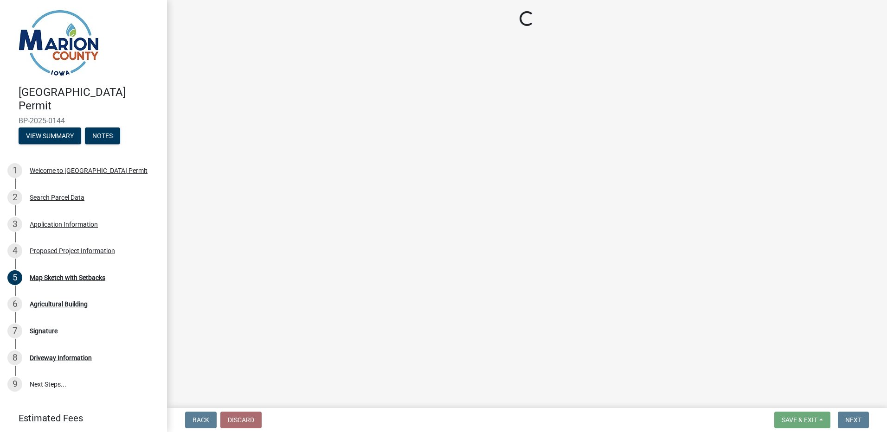
scroll to position [0, 0]
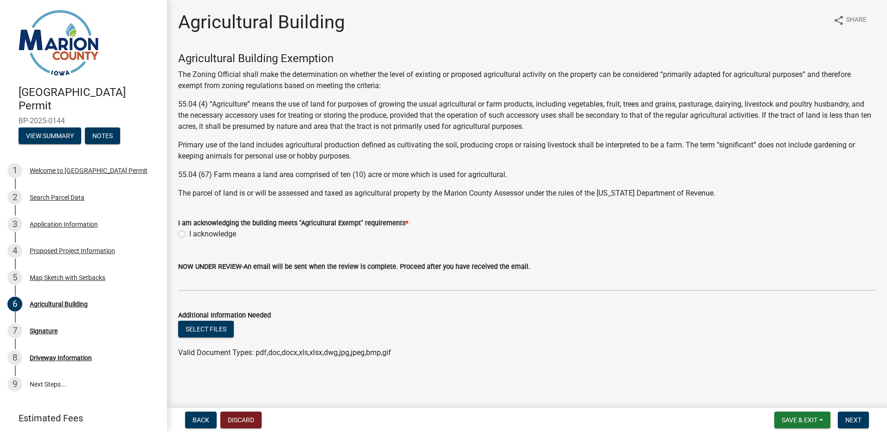
click at [189, 233] on label "I acknowledge" at bounding box center [212, 234] width 47 height 11
click at [189, 233] on input "I acknowledge" at bounding box center [192, 232] width 6 height 6
radio input "true"
click at [864, 421] on button "Next" at bounding box center [853, 420] width 31 height 17
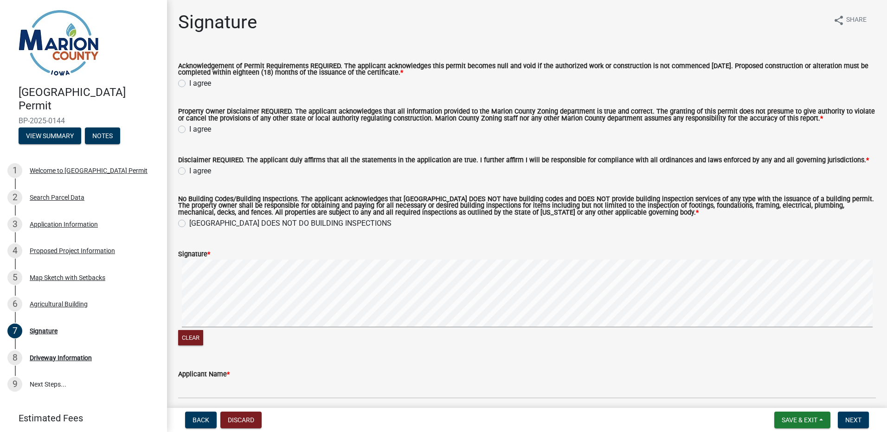
click at [189, 86] on label "I agree" at bounding box center [200, 83] width 22 height 11
click at [189, 84] on input "I agree" at bounding box center [192, 81] width 6 height 6
radio input "true"
click at [189, 128] on label "I agree" at bounding box center [200, 129] width 22 height 11
click at [189, 128] on input "I agree" at bounding box center [192, 127] width 6 height 6
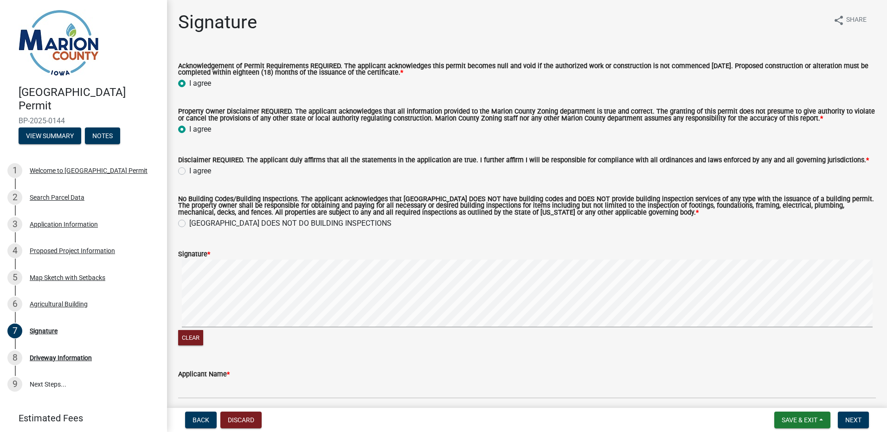
radio input "true"
click at [189, 173] on label "I agree" at bounding box center [200, 171] width 22 height 11
click at [189, 172] on input "I agree" at bounding box center [192, 169] width 6 height 6
radio input "true"
click at [189, 226] on label "[GEOGRAPHIC_DATA] DOES NOT DO BUILDING INSPECTIONS" at bounding box center [290, 223] width 202 height 11
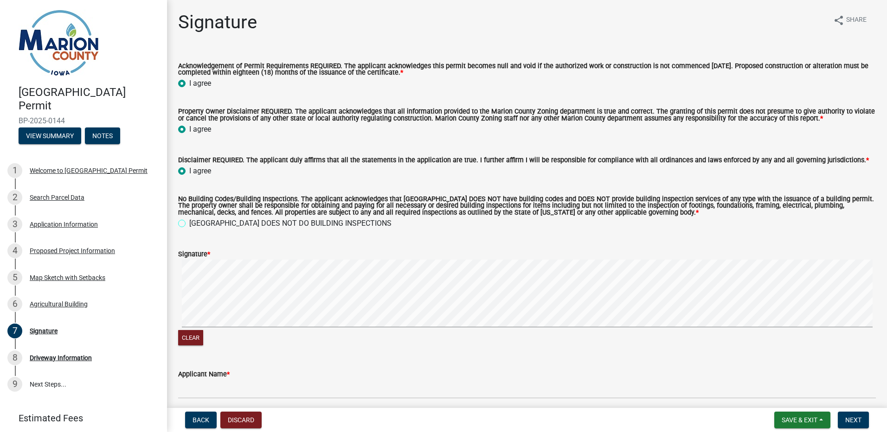
click at [189, 224] on input "[GEOGRAPHIC_DATA] DOES NOT DO BUILDING INSPECTIONS" at bounding box center [192, 221] width 6 height 6
radio input "true"
click at [291, 289] on form "Signature * Clear" at bounding box center [527, 293] width 698 height 110
click at [280, 255] on form "Signature * Clear" at bounding box center [527, 293] width 698 height 110
click at [327, 256] on form "Signature * Clear" at bounding box center [527, 293] width 698 height 110
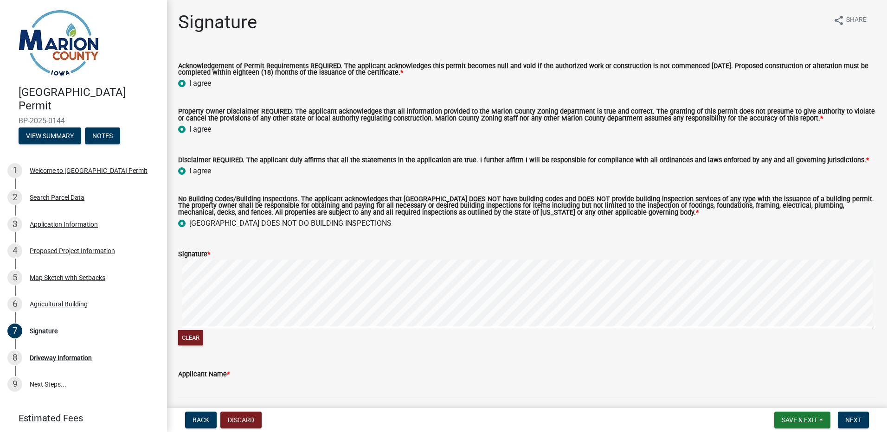
click at [304, 259] on form "Signature * Clear" at bounding box center [527, 293] width 698 height 110
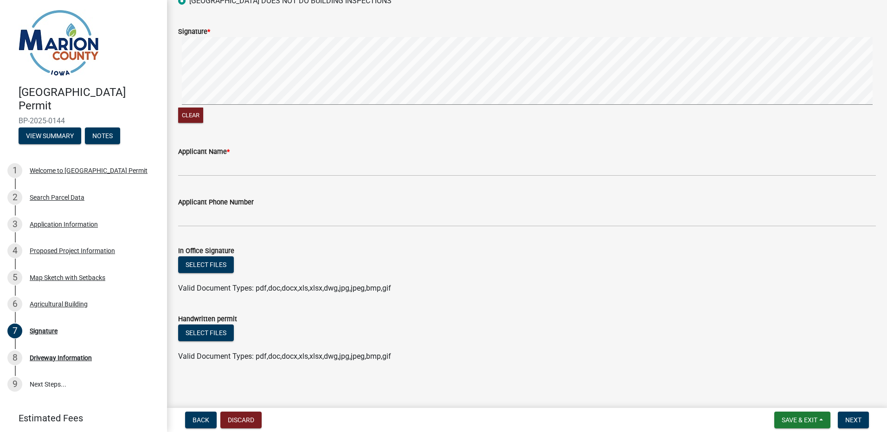
scroll to position [226, 0]
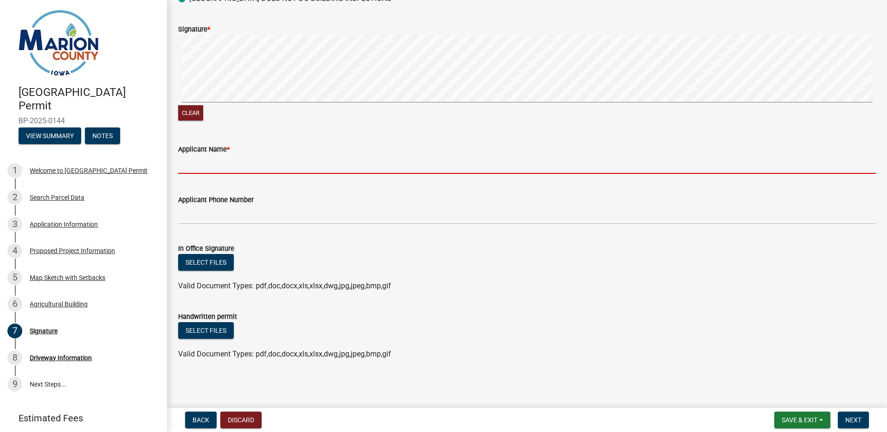
click at [245, 158] on input "Applicant Name *" at bounding box center [527, 164] width 698 height 19
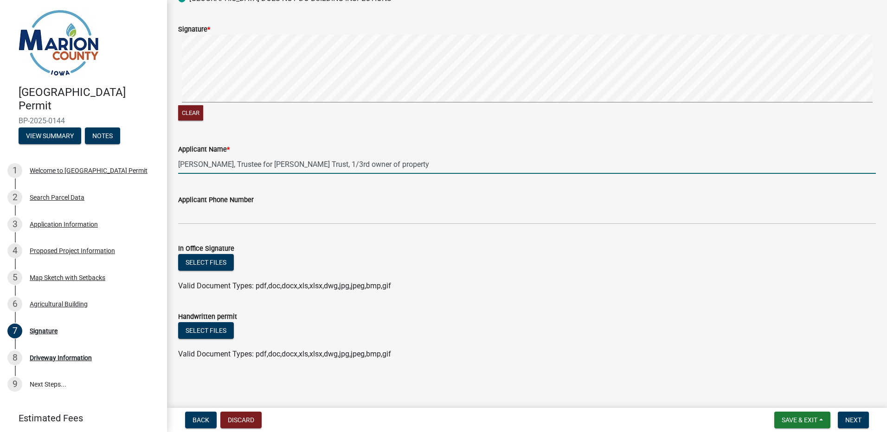
type input "[PERSON_NAME], Trustee for [PERSON_NAME] Trust, 1/3rd owner of property"
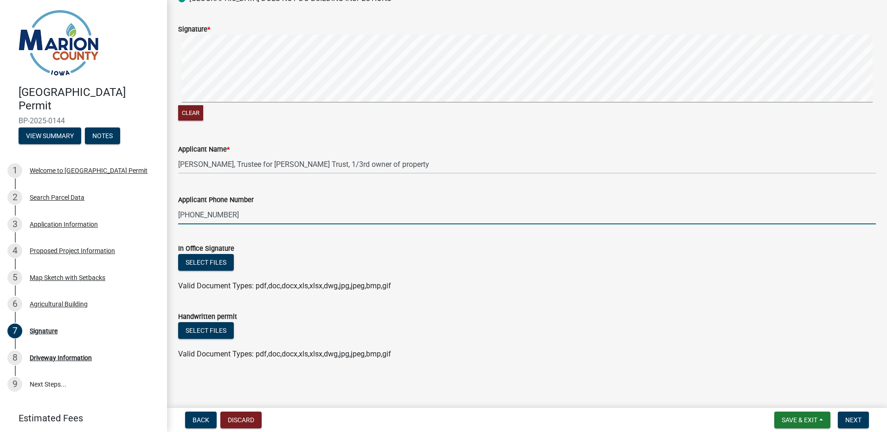
type input "[PHONE_NUMBER]"
click at [849, 418] on span "Next" at bounding box center [853, 420] width 16 height 7
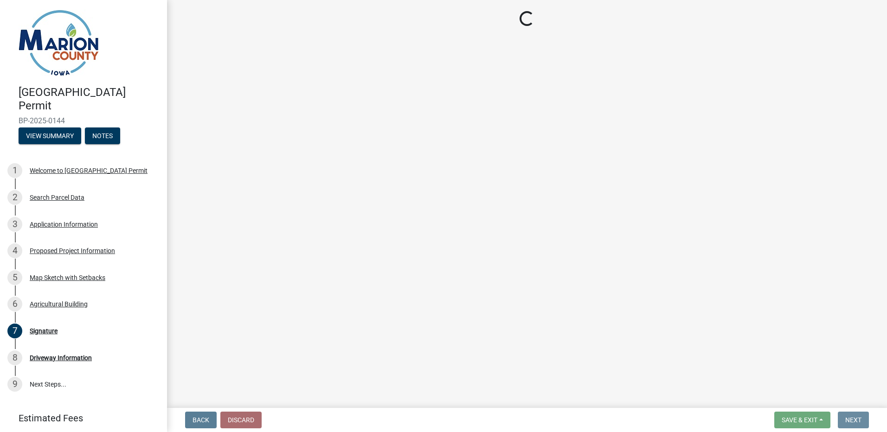
scroll to position [0, 0]
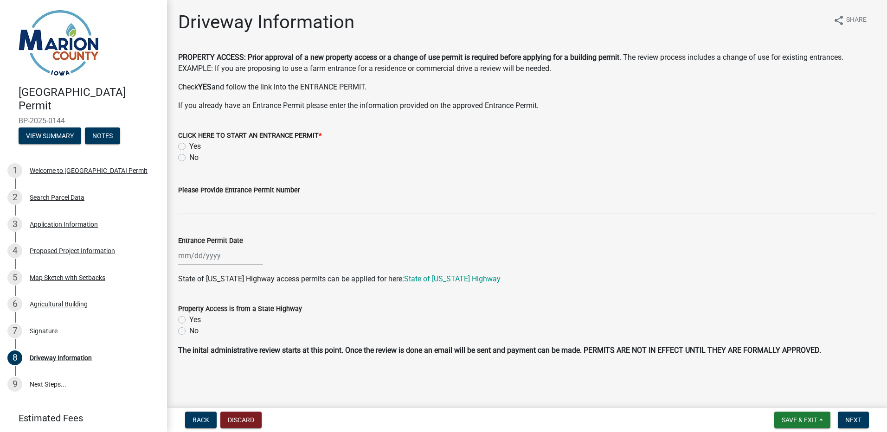
click at [189, 330] on label "No" at bounding box center [193, 331] width 9 height 11
click at [189, 330] on input "No" at bounding box center [192, 329] width 6 height 6
radio input "true"
click at [187, 159] on div "No" at bounding box center [527, 157] width 698 height 11
click at [189, 156] on label "No" at bounding box center [193, 157] width 9 height 11
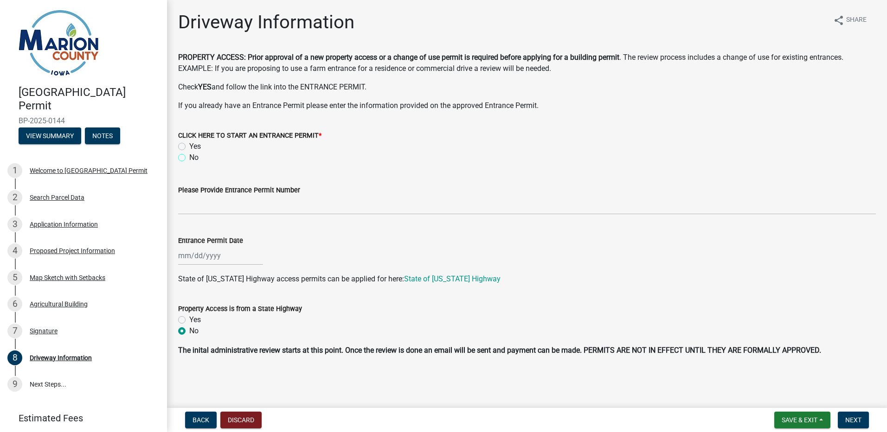
click at [189, 156] on input "No" at bounding box center [192, 155] width 6 height 6
radio input "true"
drag, startPoint x: 858, startPoint y: 419, endPoint x: 746, endPoint y: 345, distance: 134.6
click at [858, 419] on span "Next" at bounding box center [853, 420] width 16 height 7
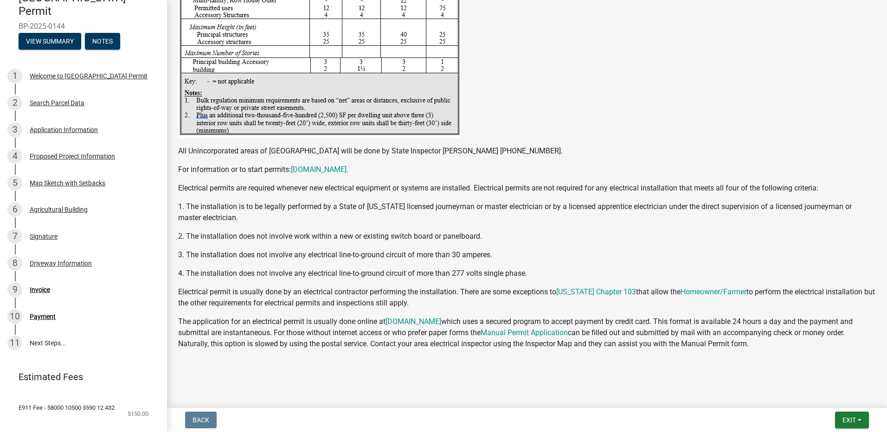
scroll to position [111, 0]
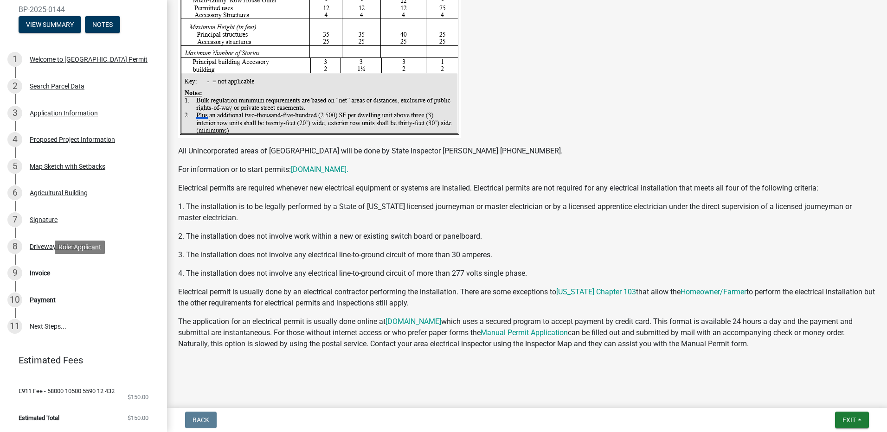
drag, startPoint x: 49, startPoint y: 271, endPoint x: 470, endPoint y: 309, distance: 422.1
click at [49, 271] on div "Invoice" at bounding box center [40, 273] width 20 height 6
click at [41, 274] on div "Invoice" at bounding box center [40, 273] width 20 height 6
click at [45, 302] on div "Payment" at bounding box center [43, 300] width 26 height 6
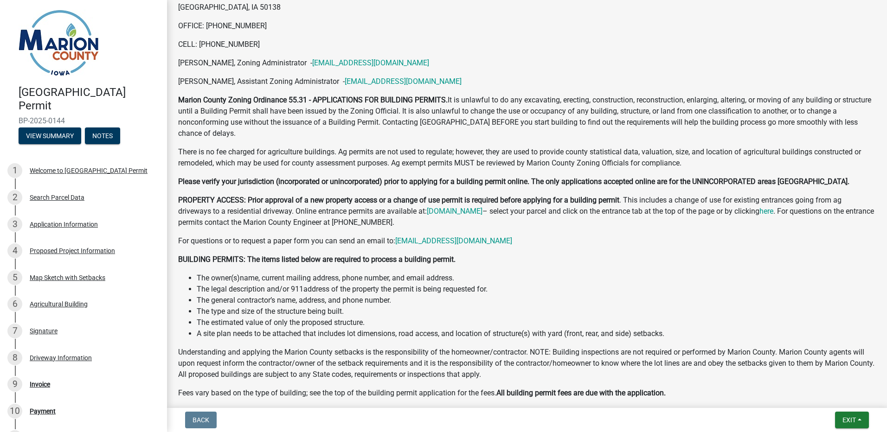
scroll to position [0, 0]
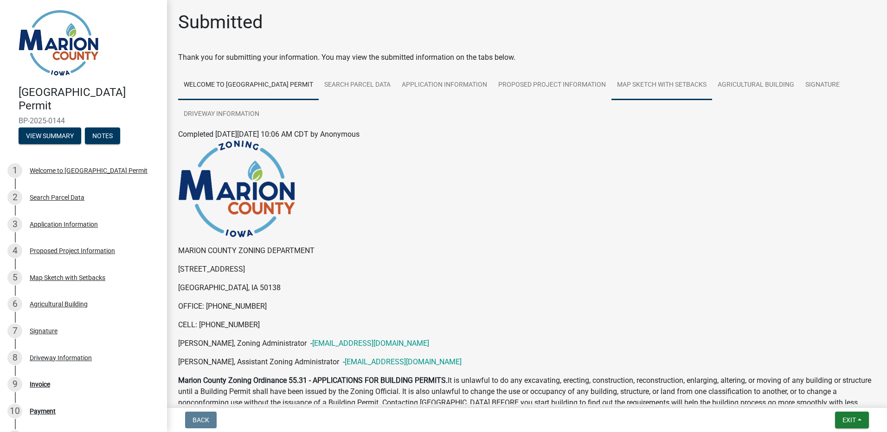
click at [699, 83] on link "Map Sketch with Setbacks" at bounding box center [662, 86] width 101 height 30
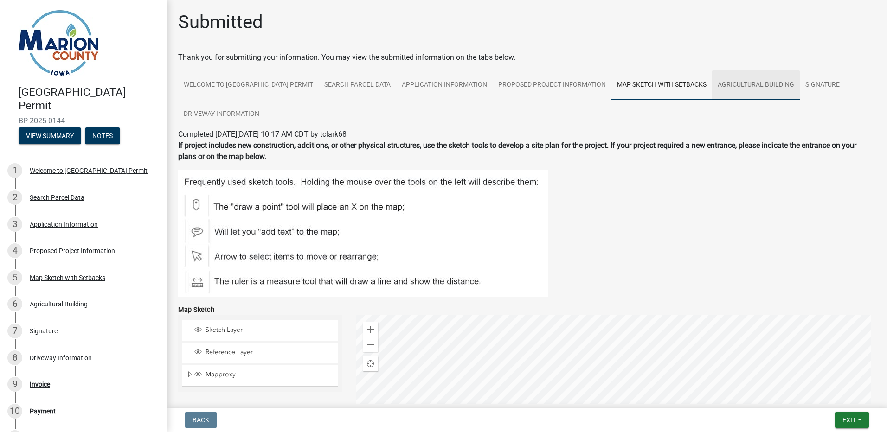
click at [780, 90] on link "Agricultural Building" at bounding box center [756, 86] width 88 height 30
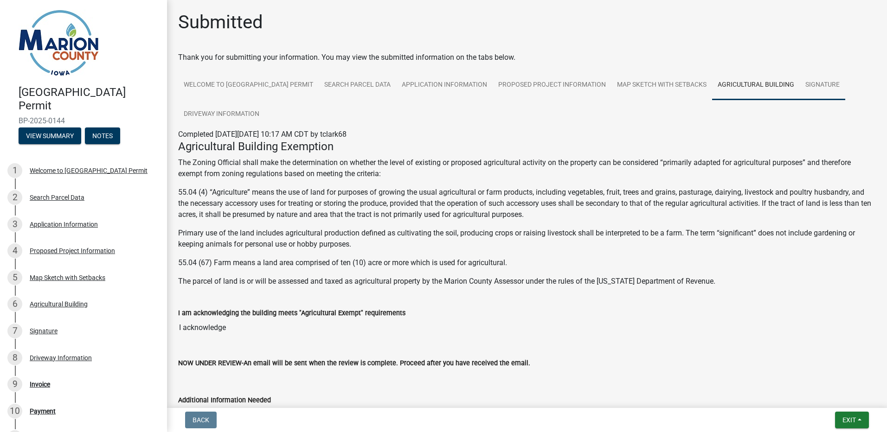
click at [845, 84] on link "Signature" at bounding box center [822, 86] width 45 height 30
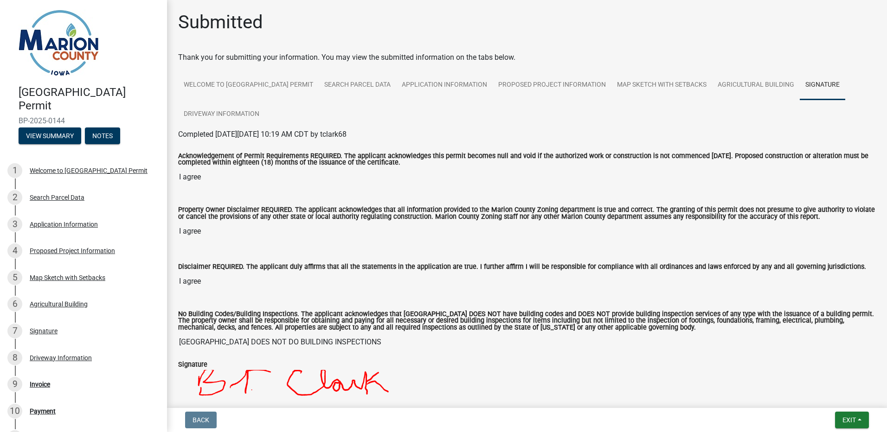
drag, startPoint x: 730, startPoint y: 41, endPoint x: 703, endPoint y: 41, distance: 26.9
click at [729, 42] on div "Submitted Thank you for submitting your information. You may view the submitted…" at bounding box center [527, 303] width 712 height 585
